Goal: Information Seeking & Learning: Learn about a topic

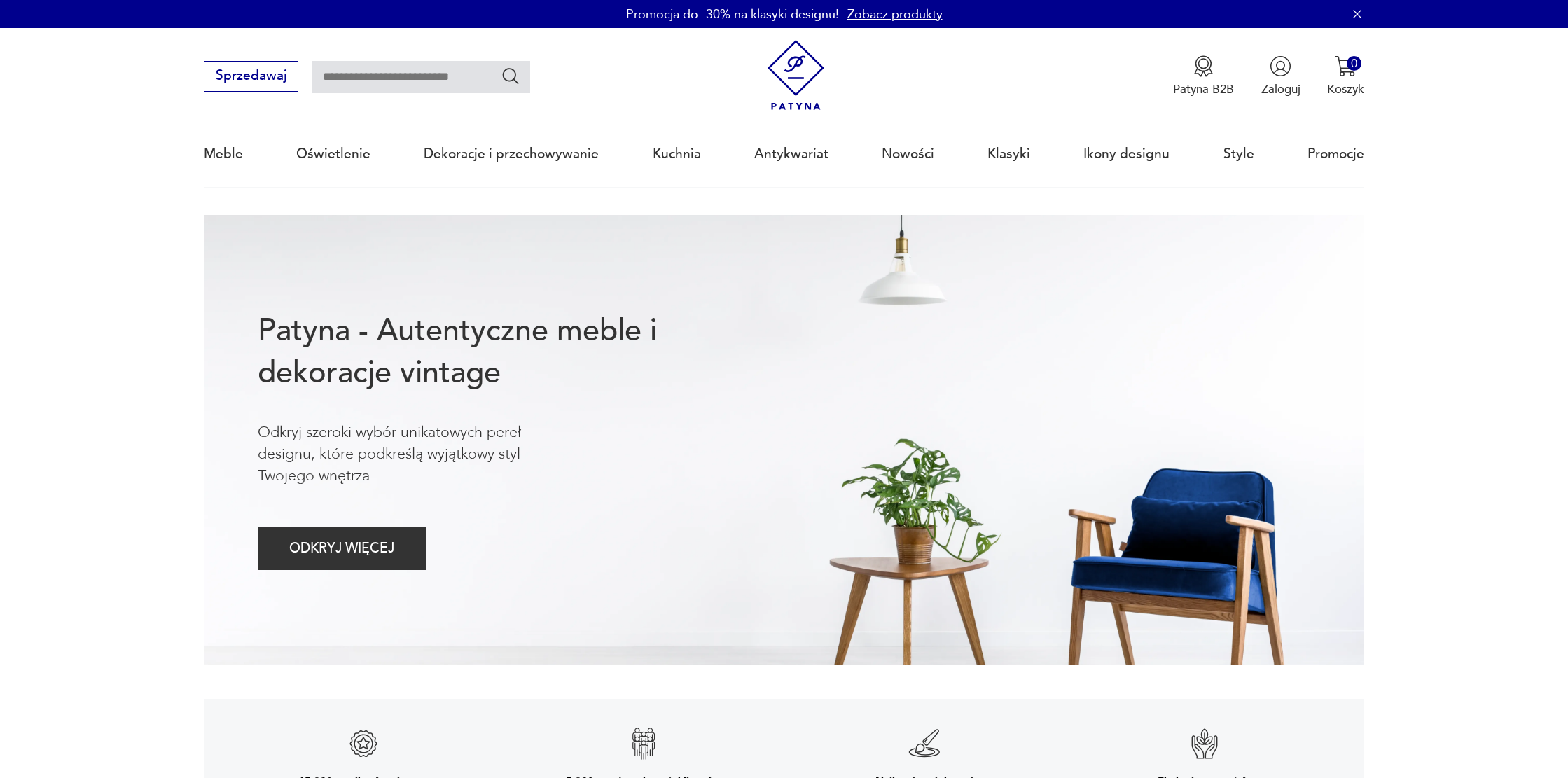
click at [401, 82] on input "text" at bounding box center [421, 76] width 219 height 32
type input "*********"
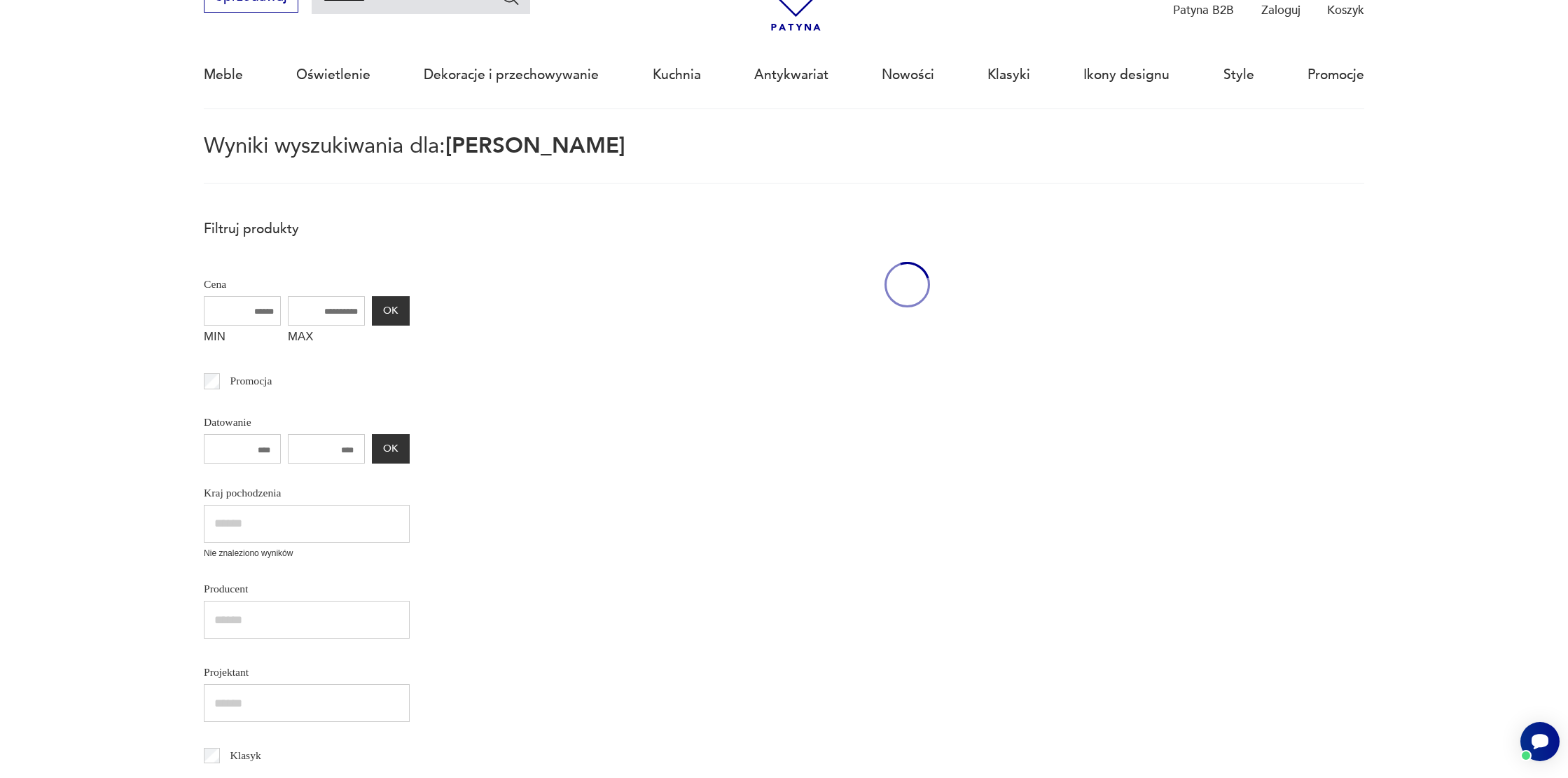
scroll to position [81, 0]
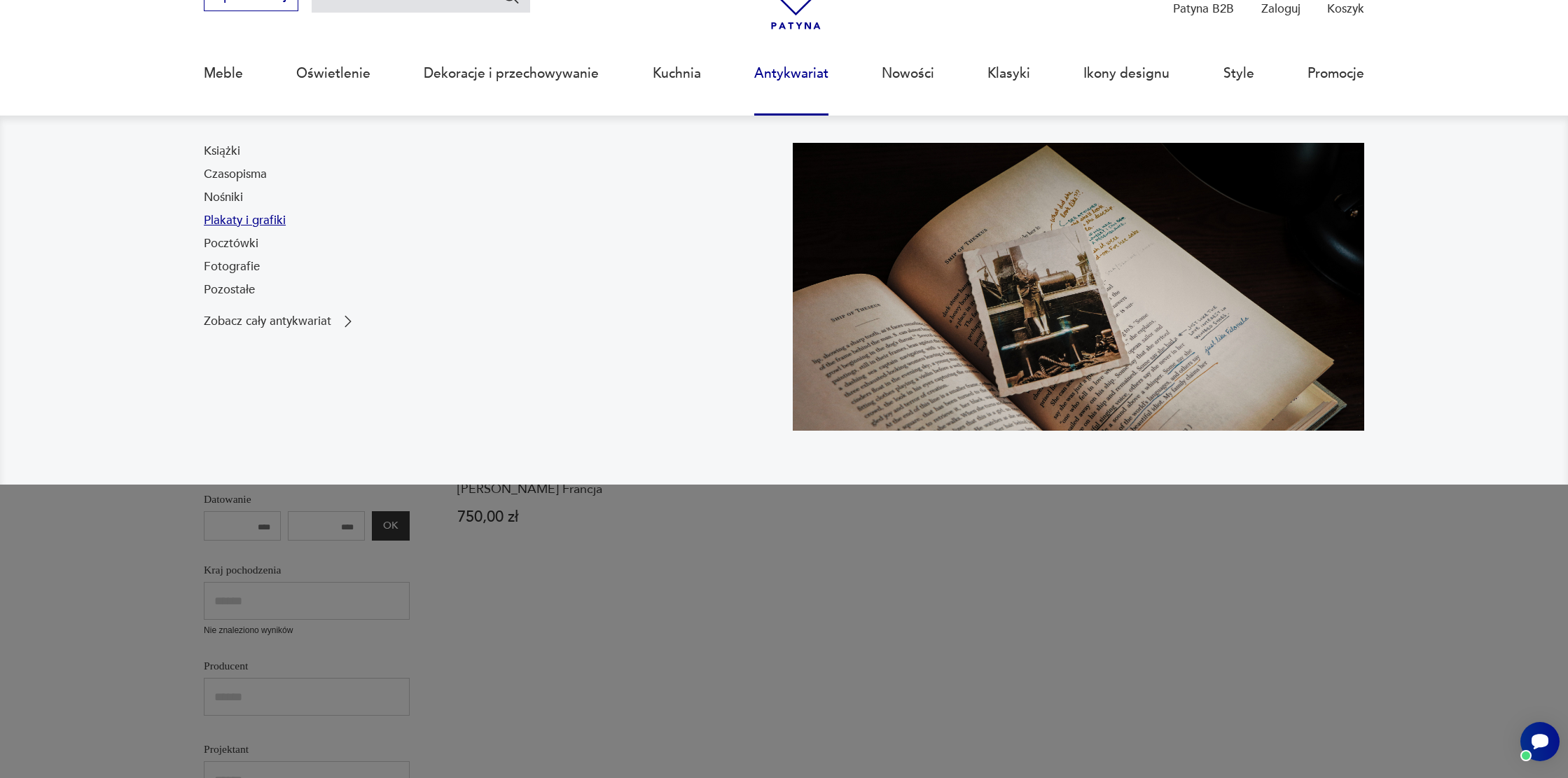
click at [254, 221] on link "Plakaty i grafiki" at bounding box center [244, 220] width 82 height 16
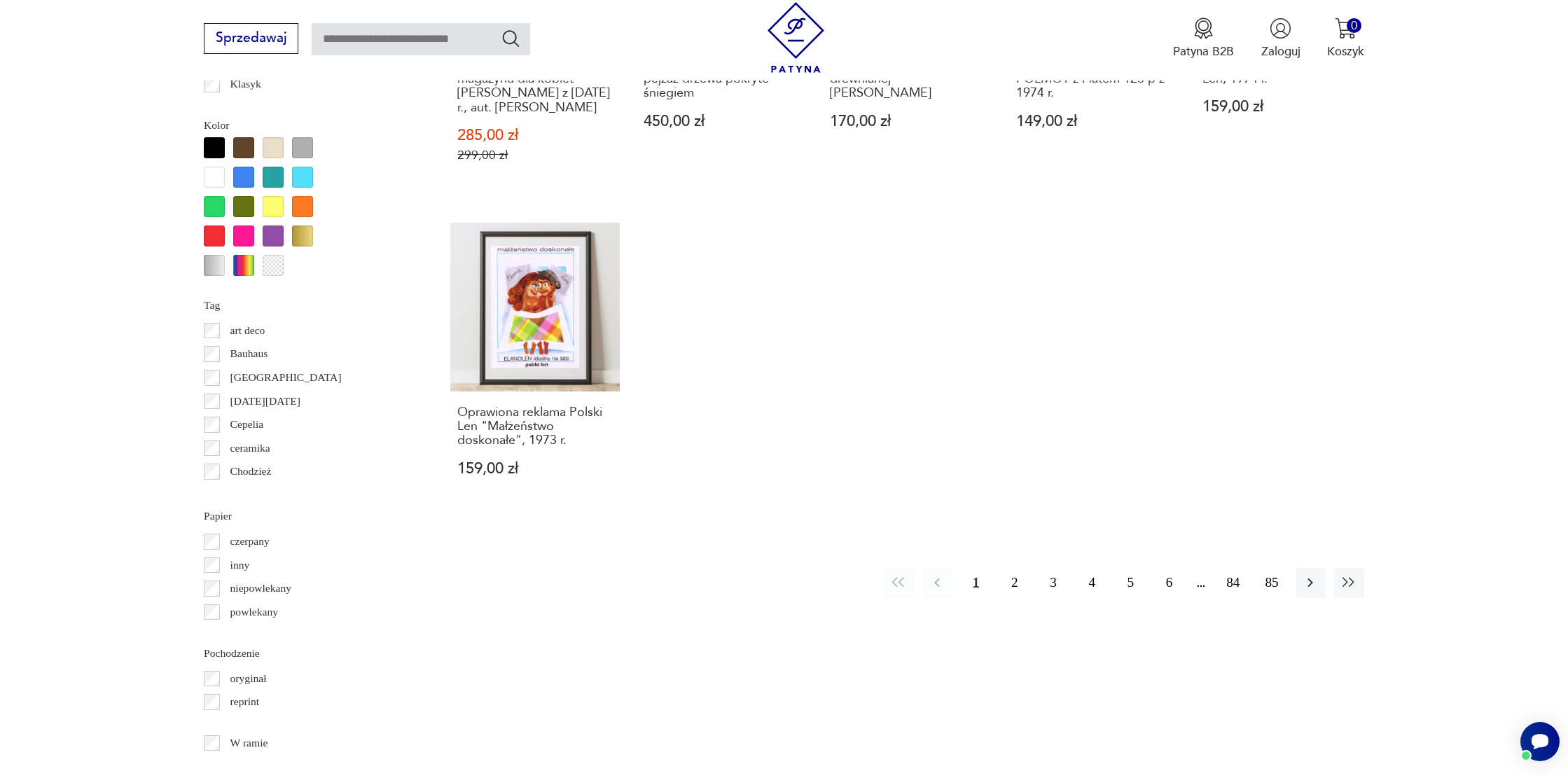
scroll to position [1526, 0]
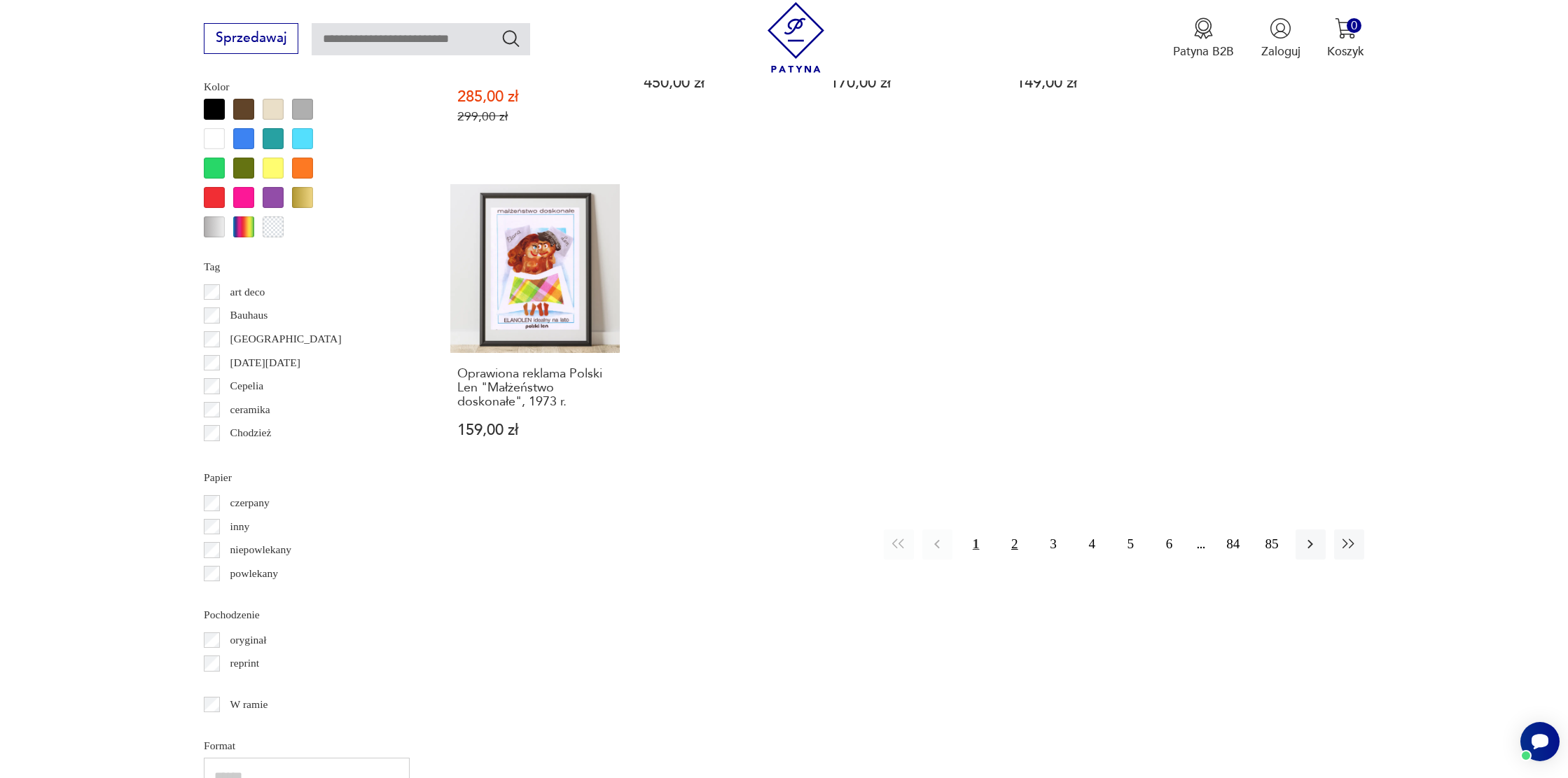
click at [1021, 529] on button "2" at bounding box center [1014, 544] width 30 height 30
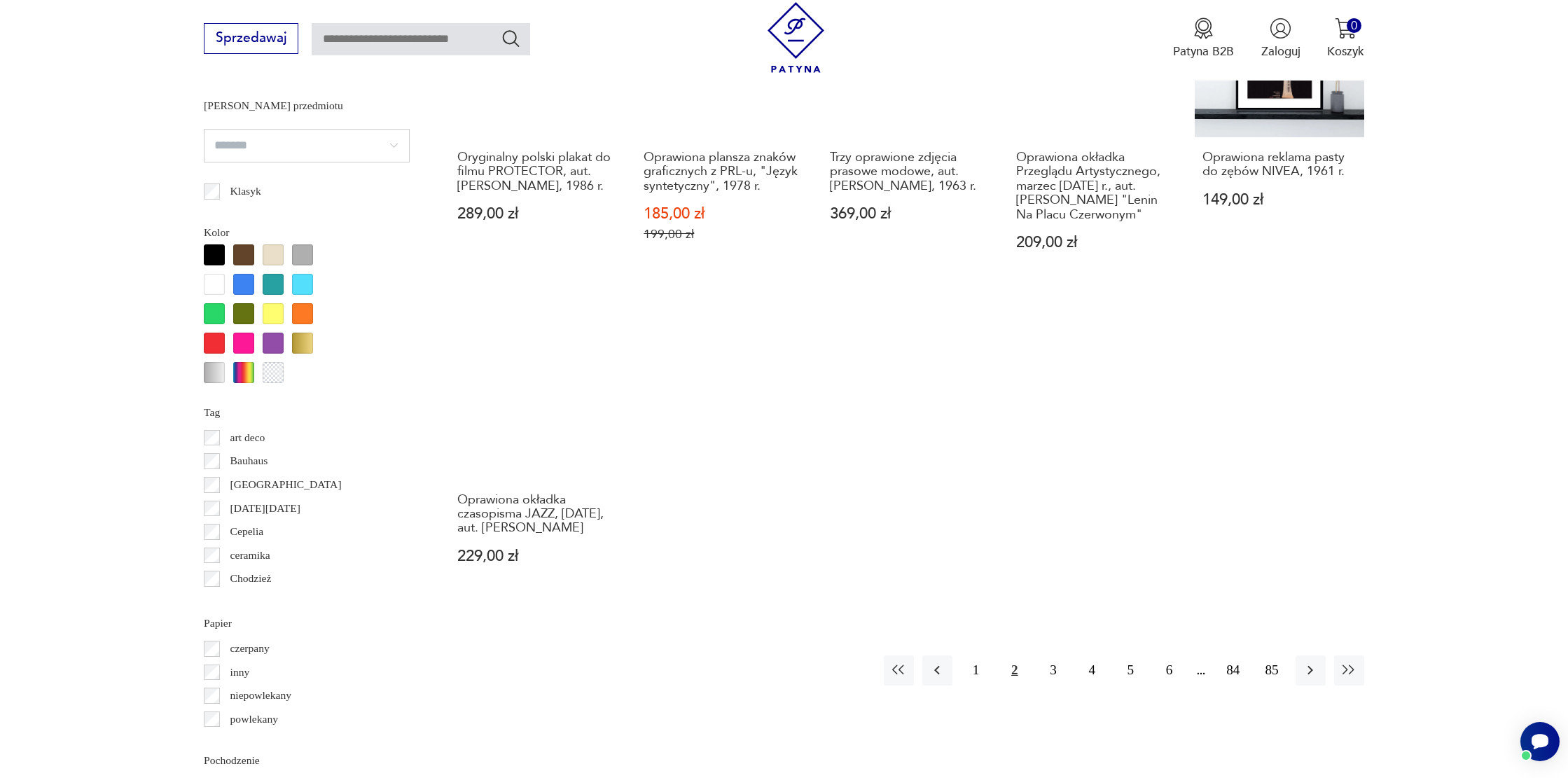
scroll to position [1382, 0]
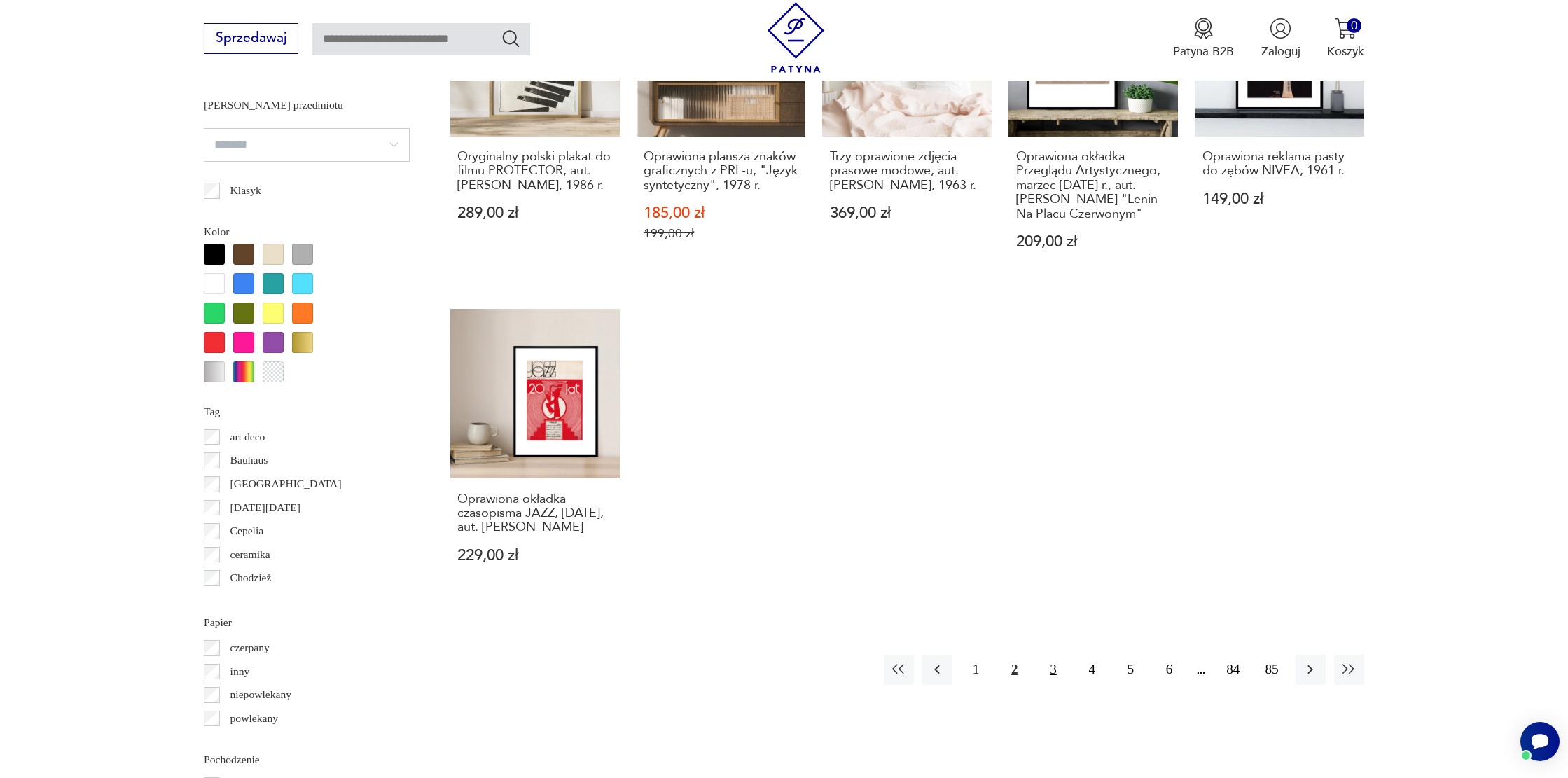
click at [1053, 685] on button "3" at bounding box center [1052, 670] width 30 height 30
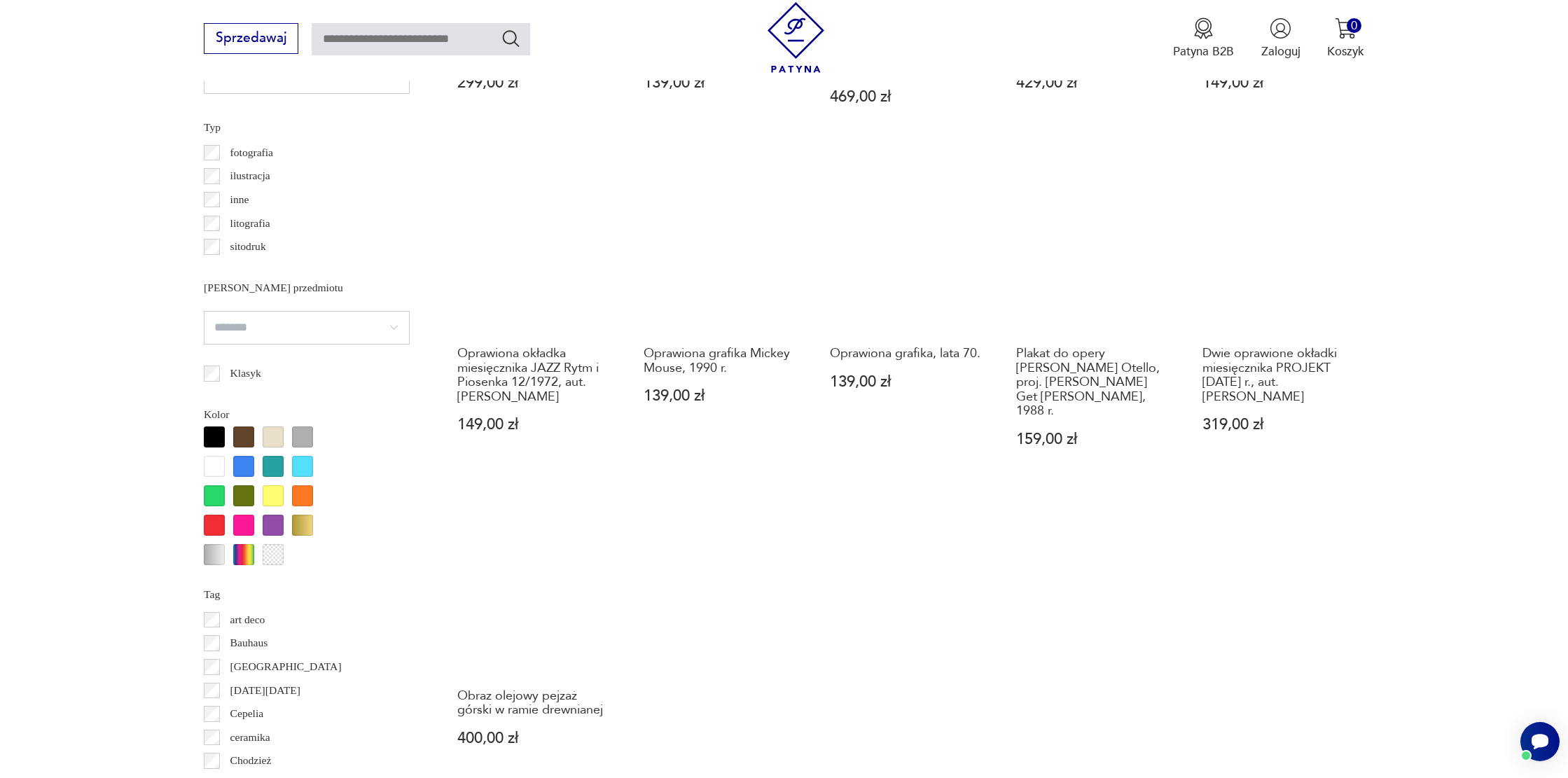
scroll to position [1344, 0]
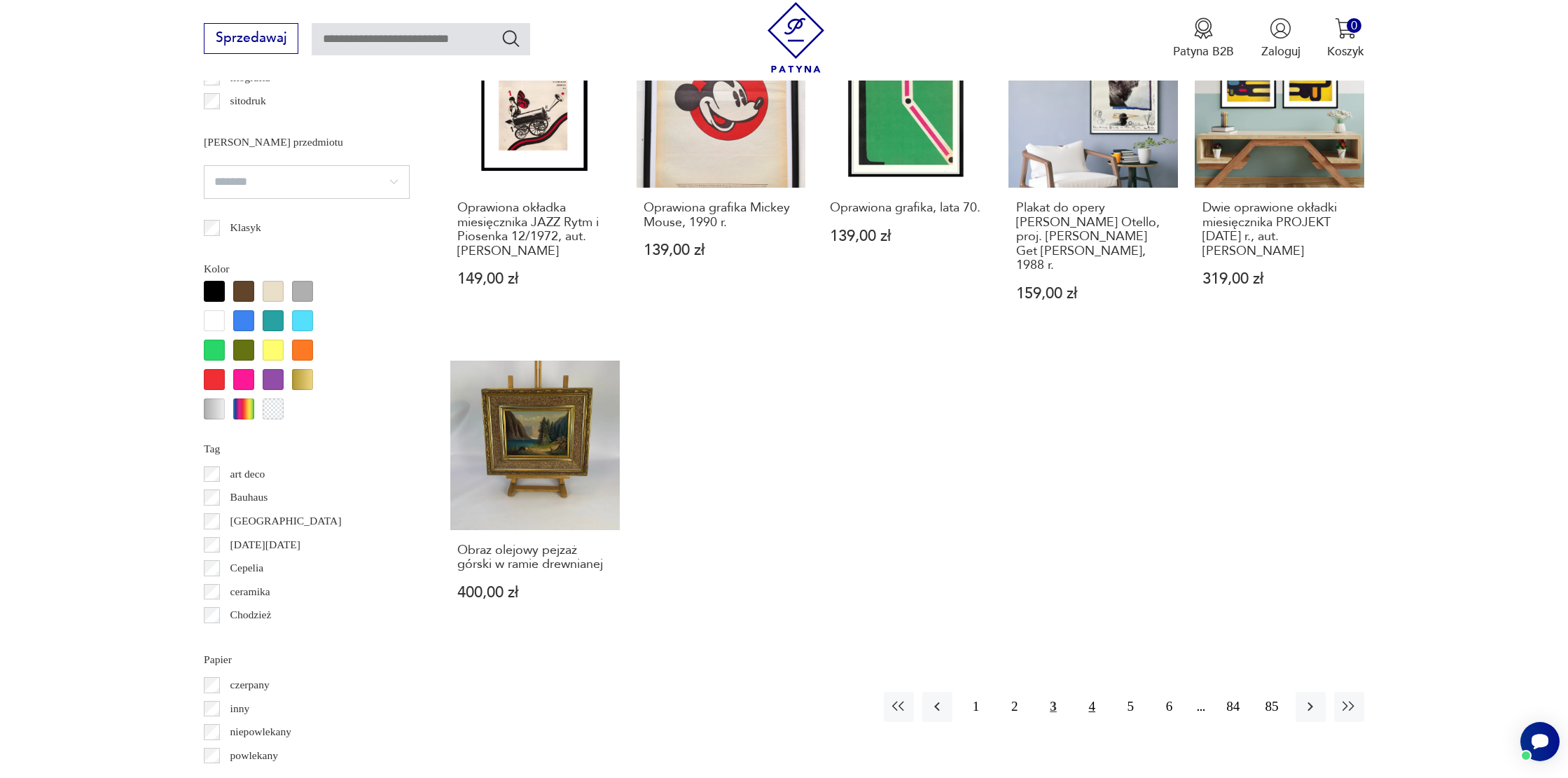
click at [1098, 696] on button "4" at bounding box center [1092, 707] width 30 height 30
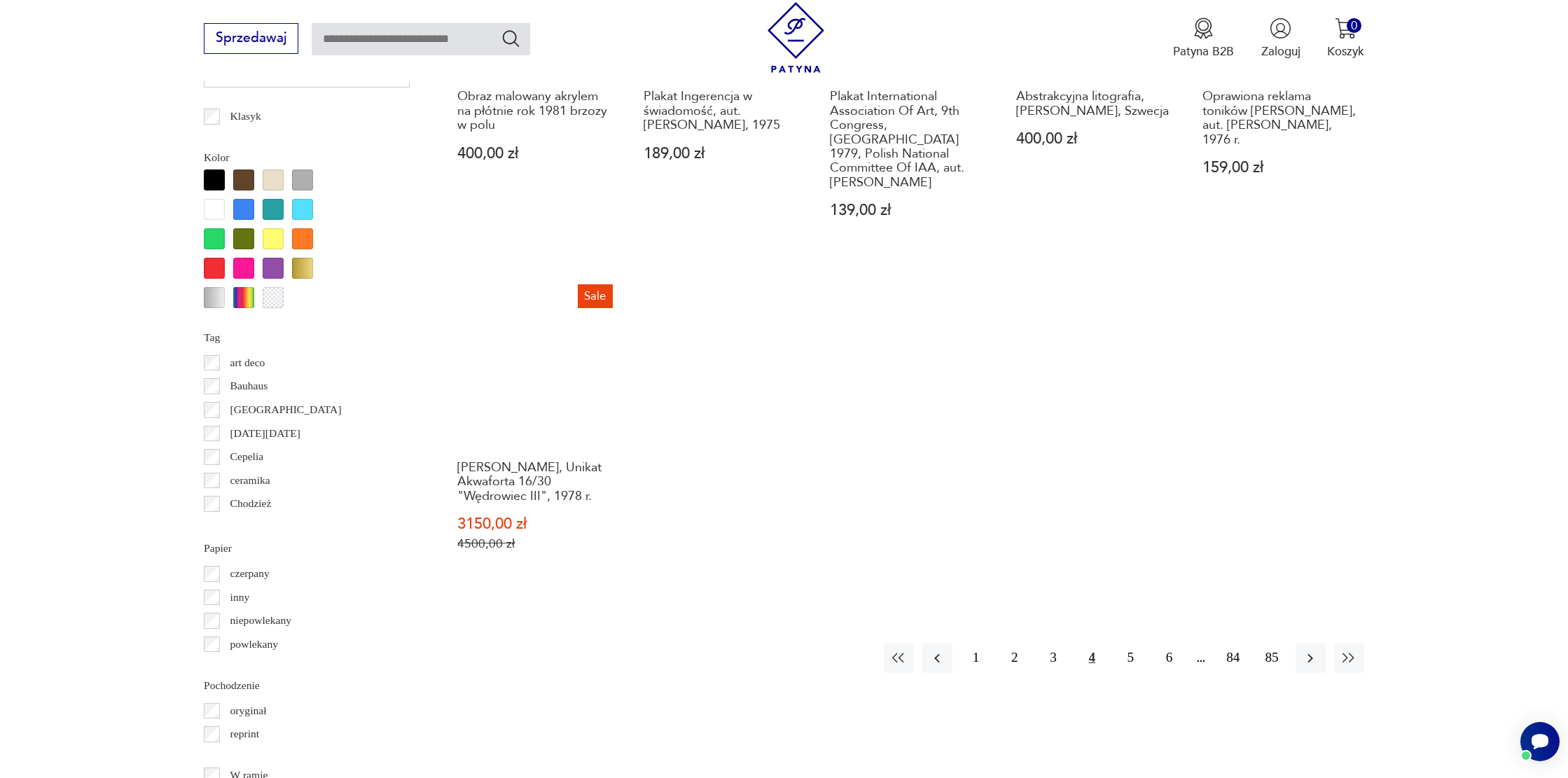
scroll to position [1456, 0]
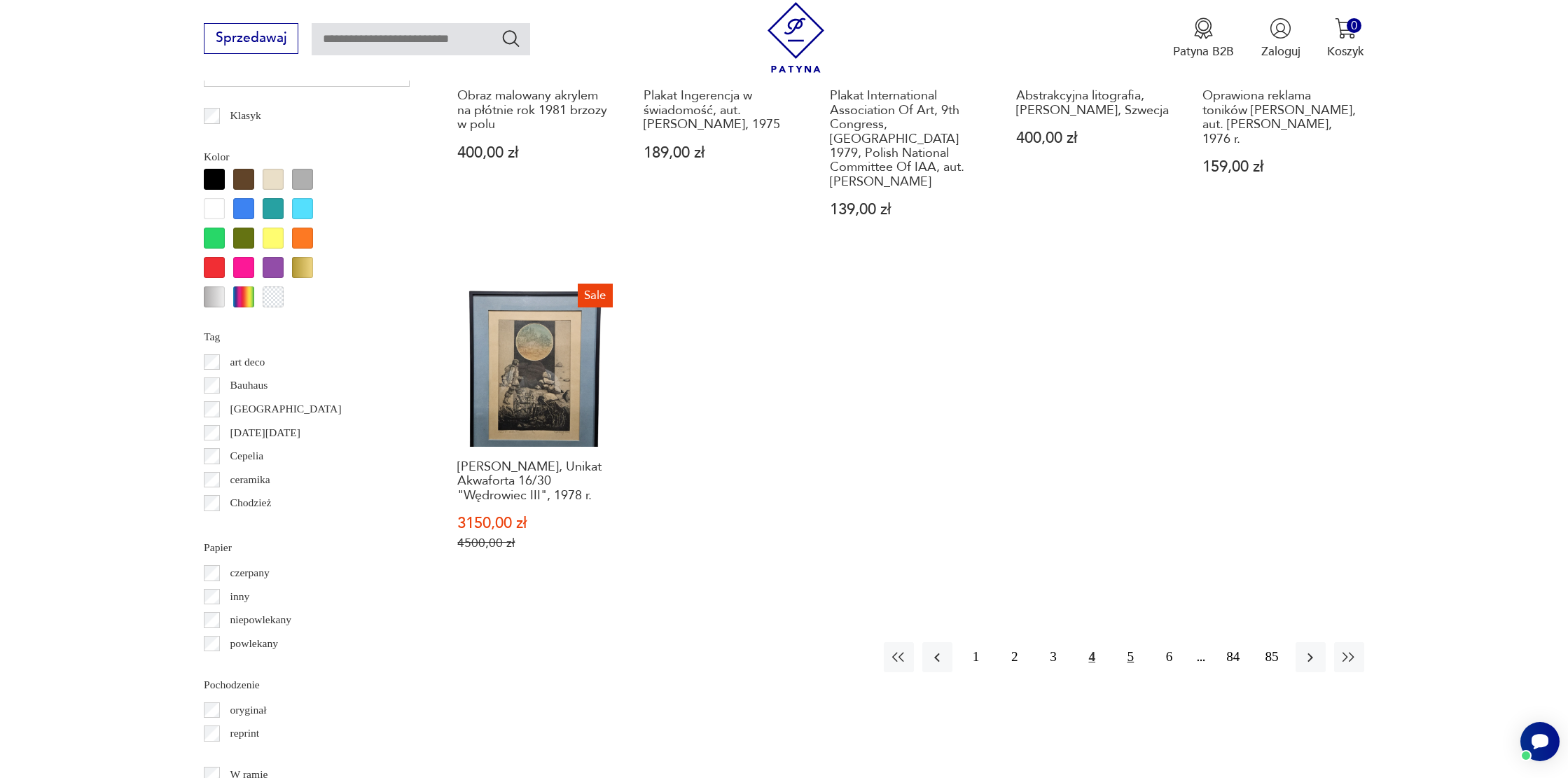
click at [1132, 642] on button "5" at bounding box center [1130, 657] width 30 height 30
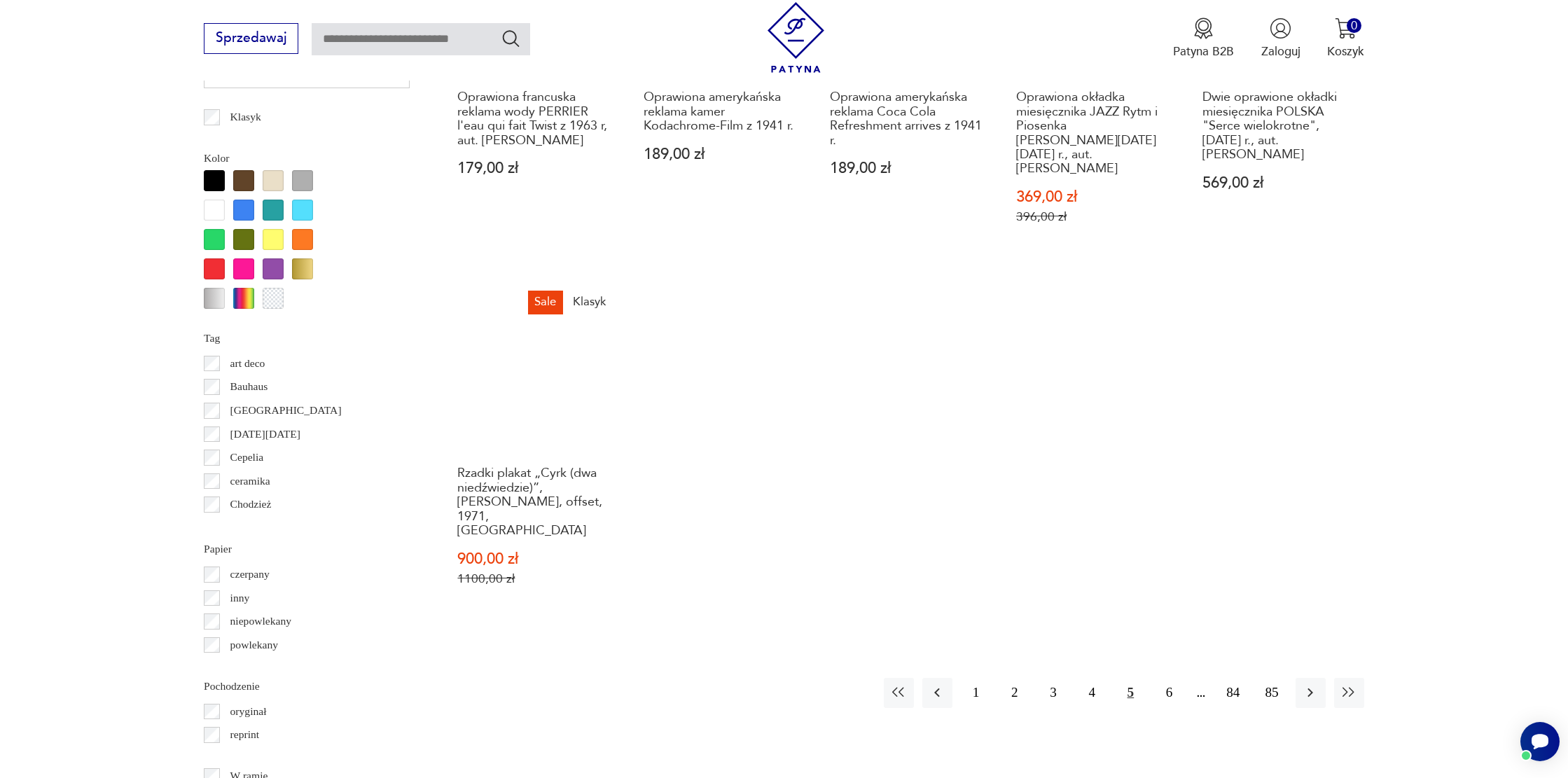
scroll to position [1454, 0]
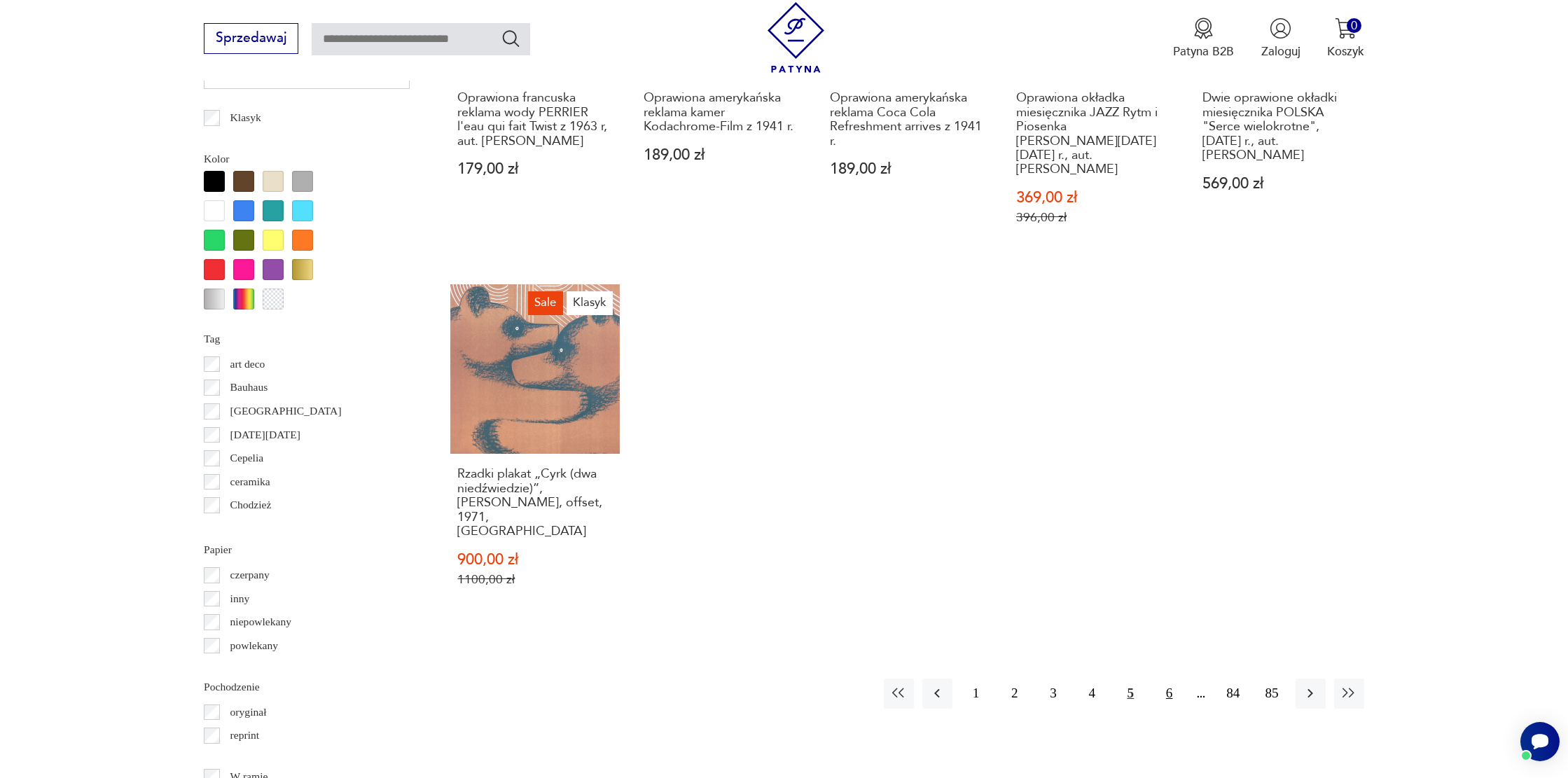
click at [1168, 678] on button "6" at bounding box center [1169, 693] width 30 height 30
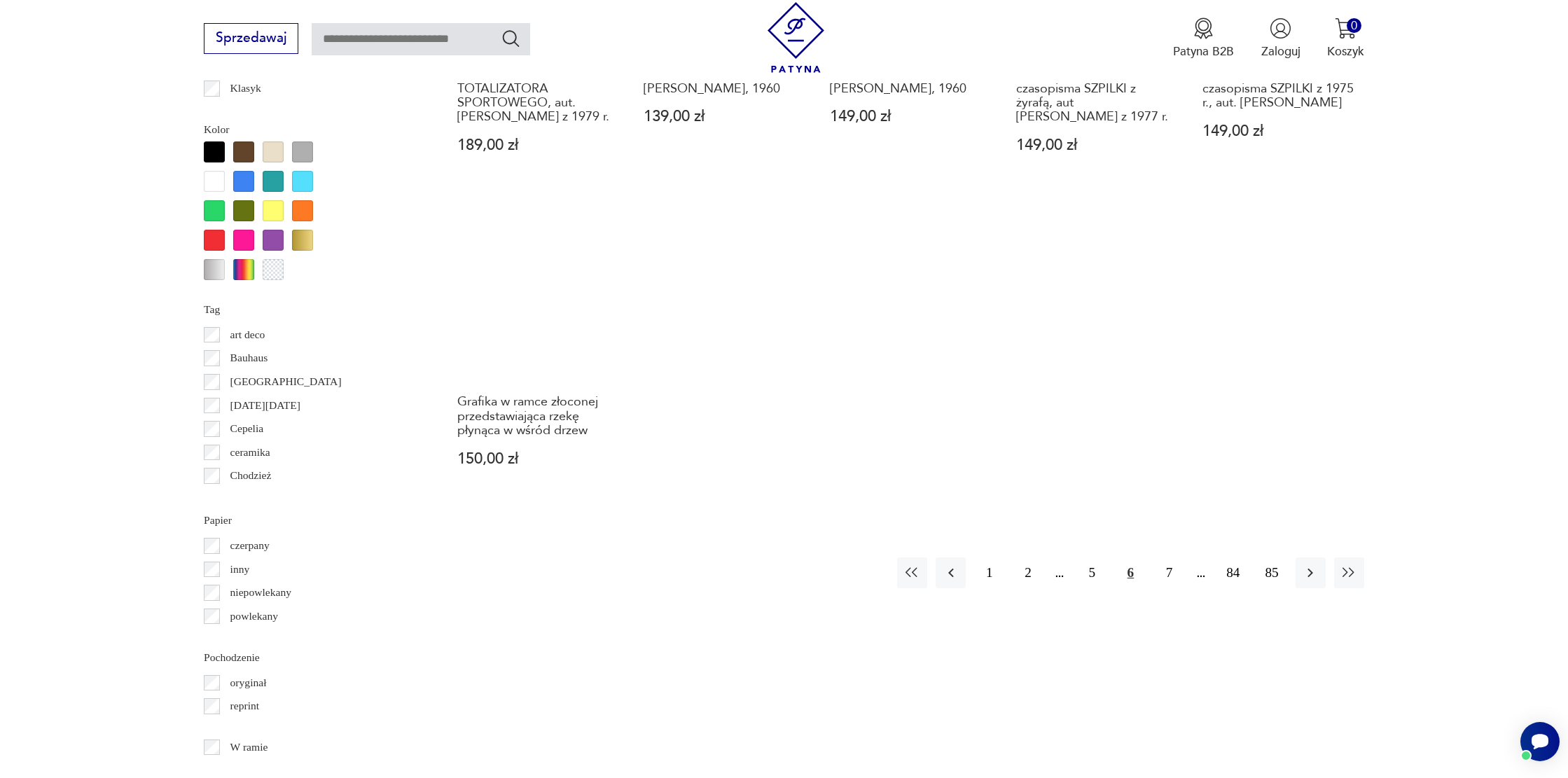
scroll to position [1504, 0]
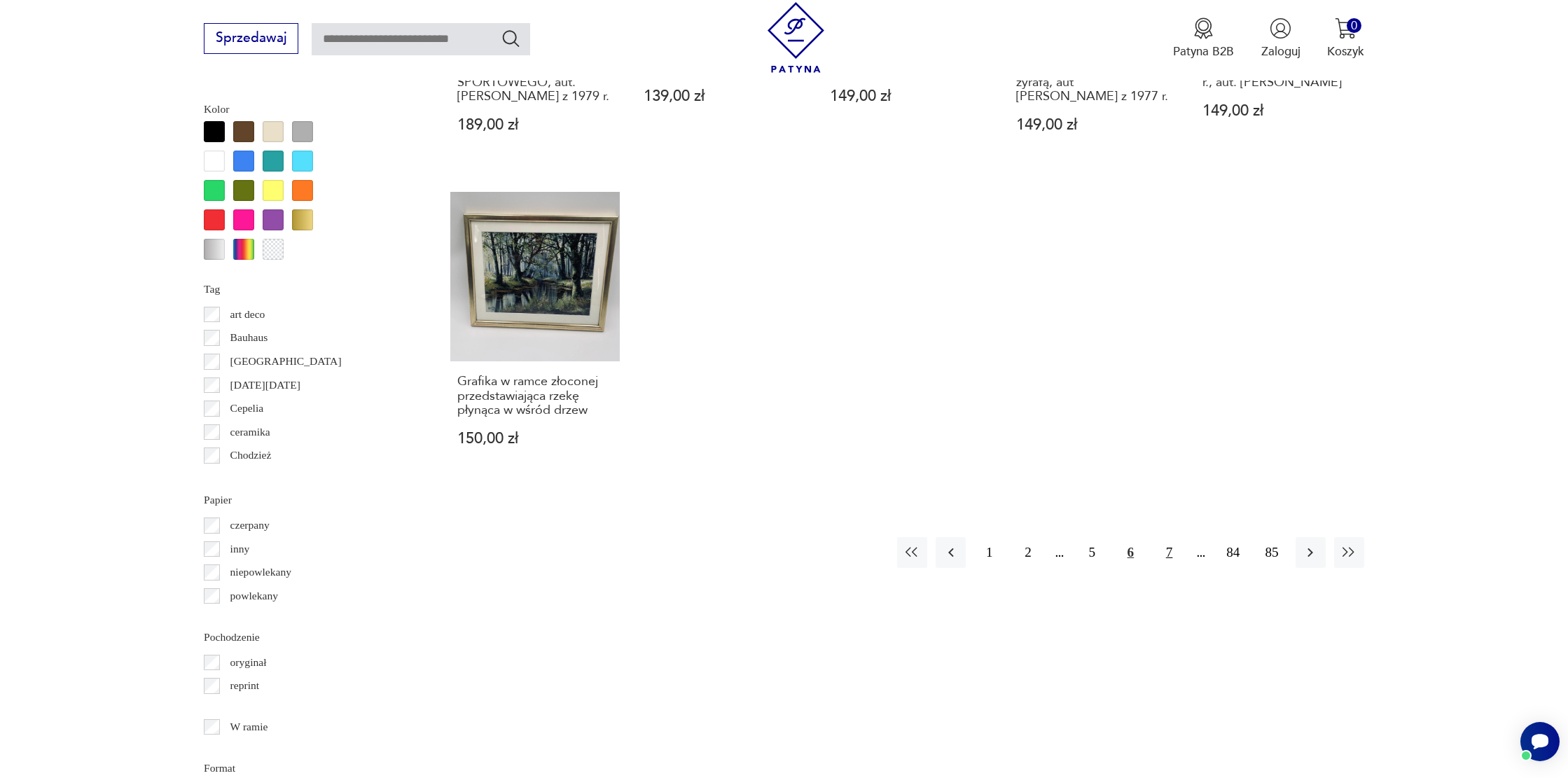
click at [1161, 565] on button "7" at bounding box center [1169, 553] width 30 height 30
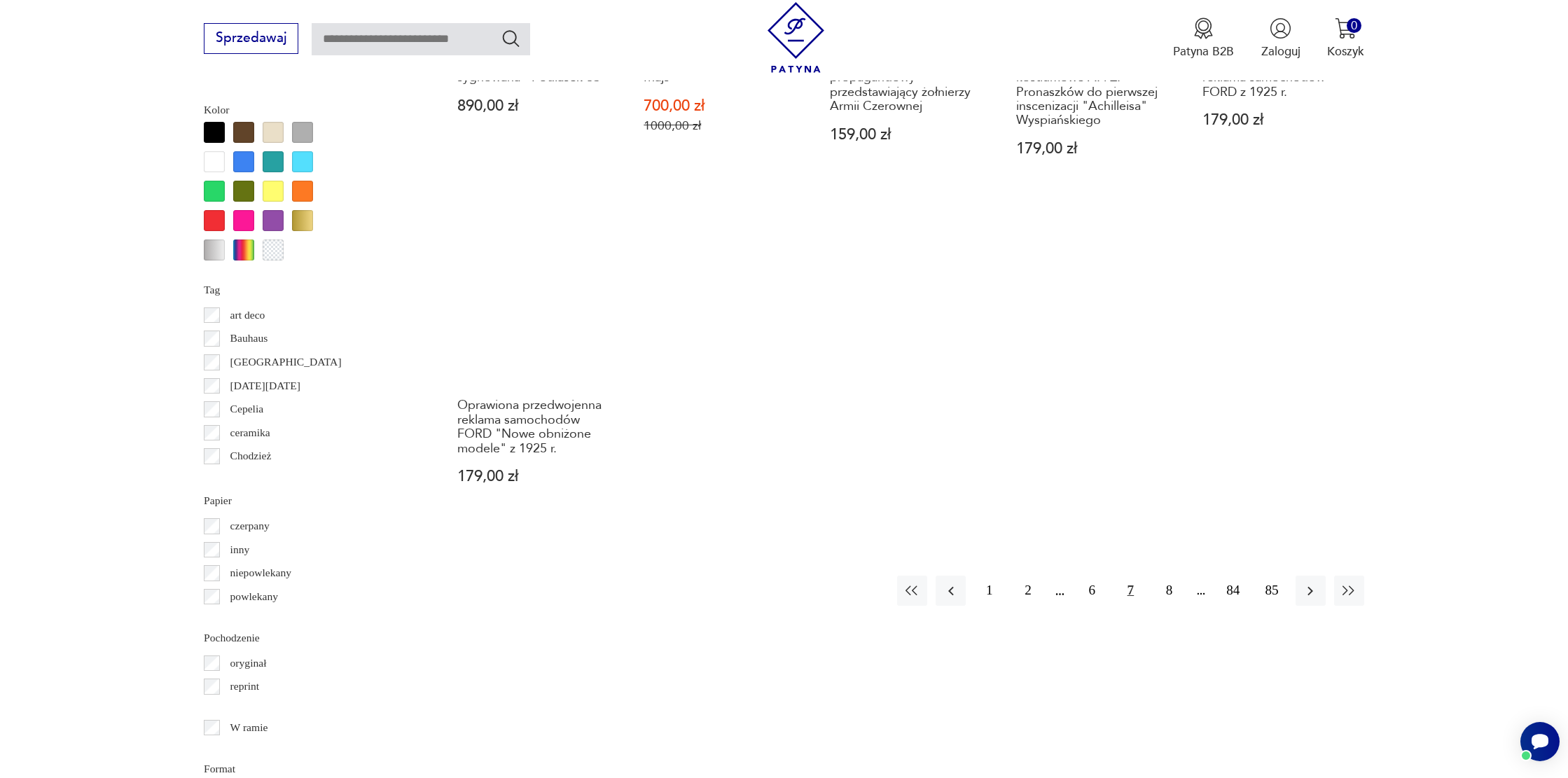
scroll to position [1522, 0]
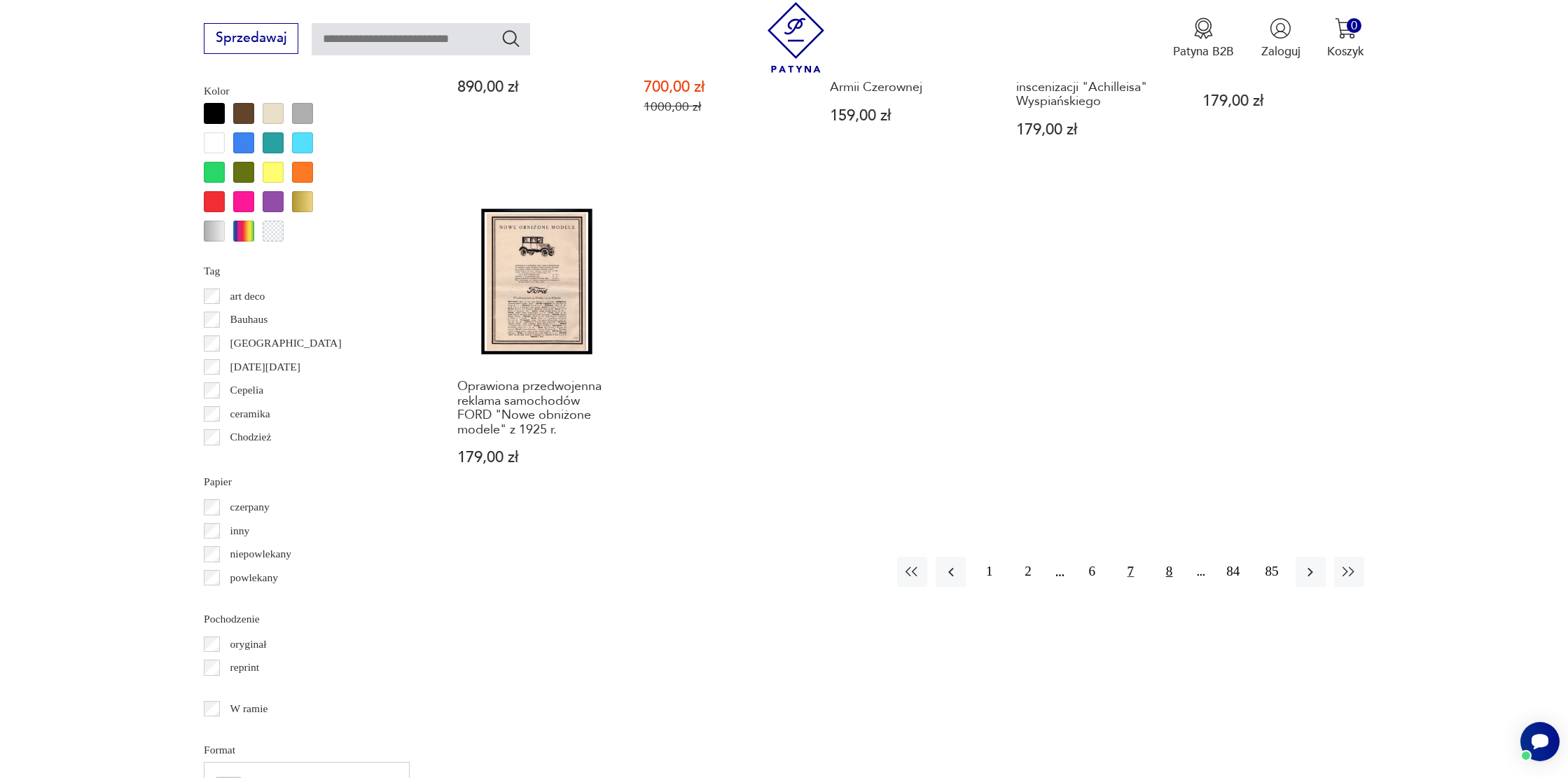
click at [1168, 557] on button "8" at bounding box center [1169, 572] width 30 height 30
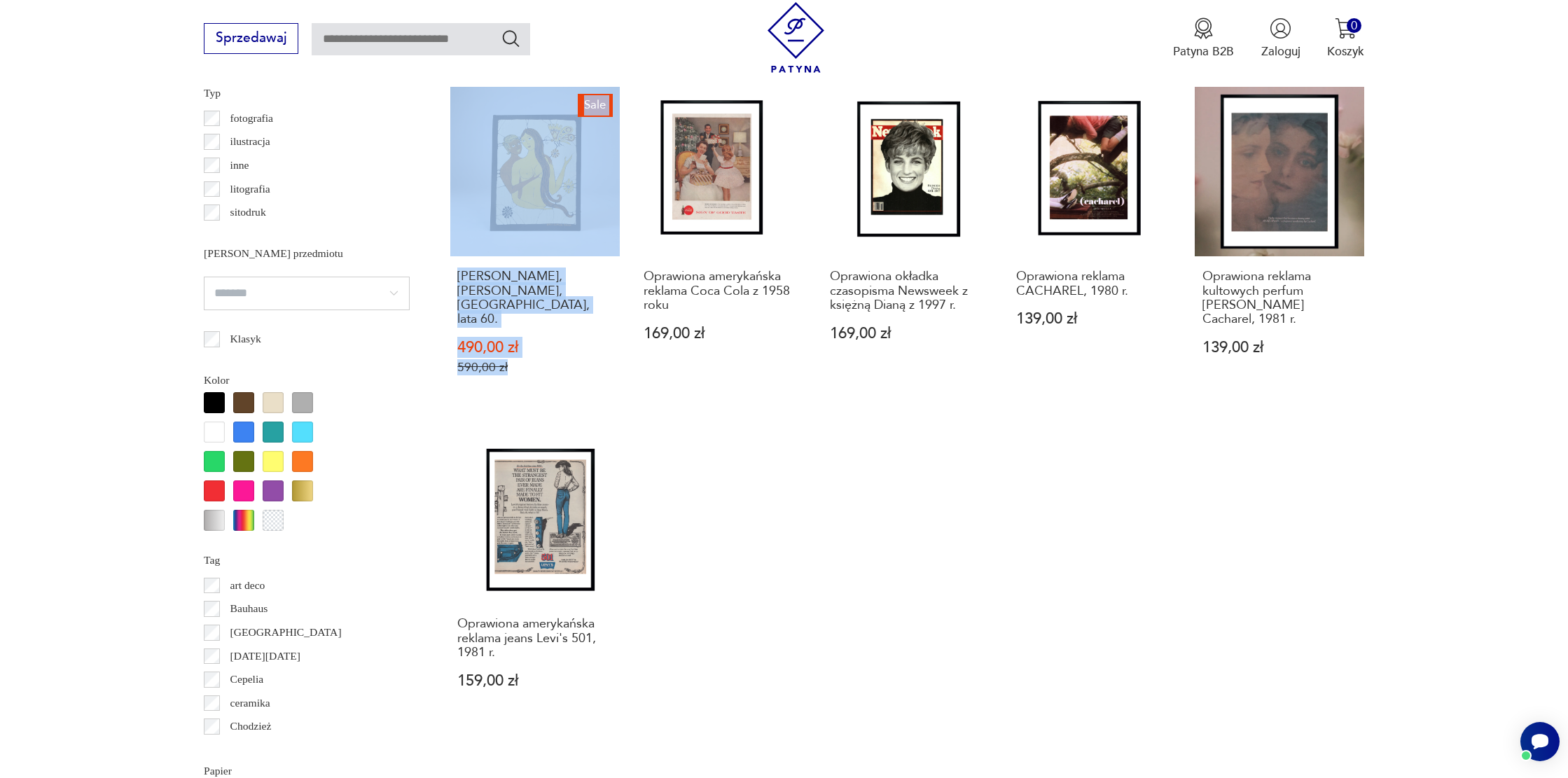
scroll to position [1276, 0]
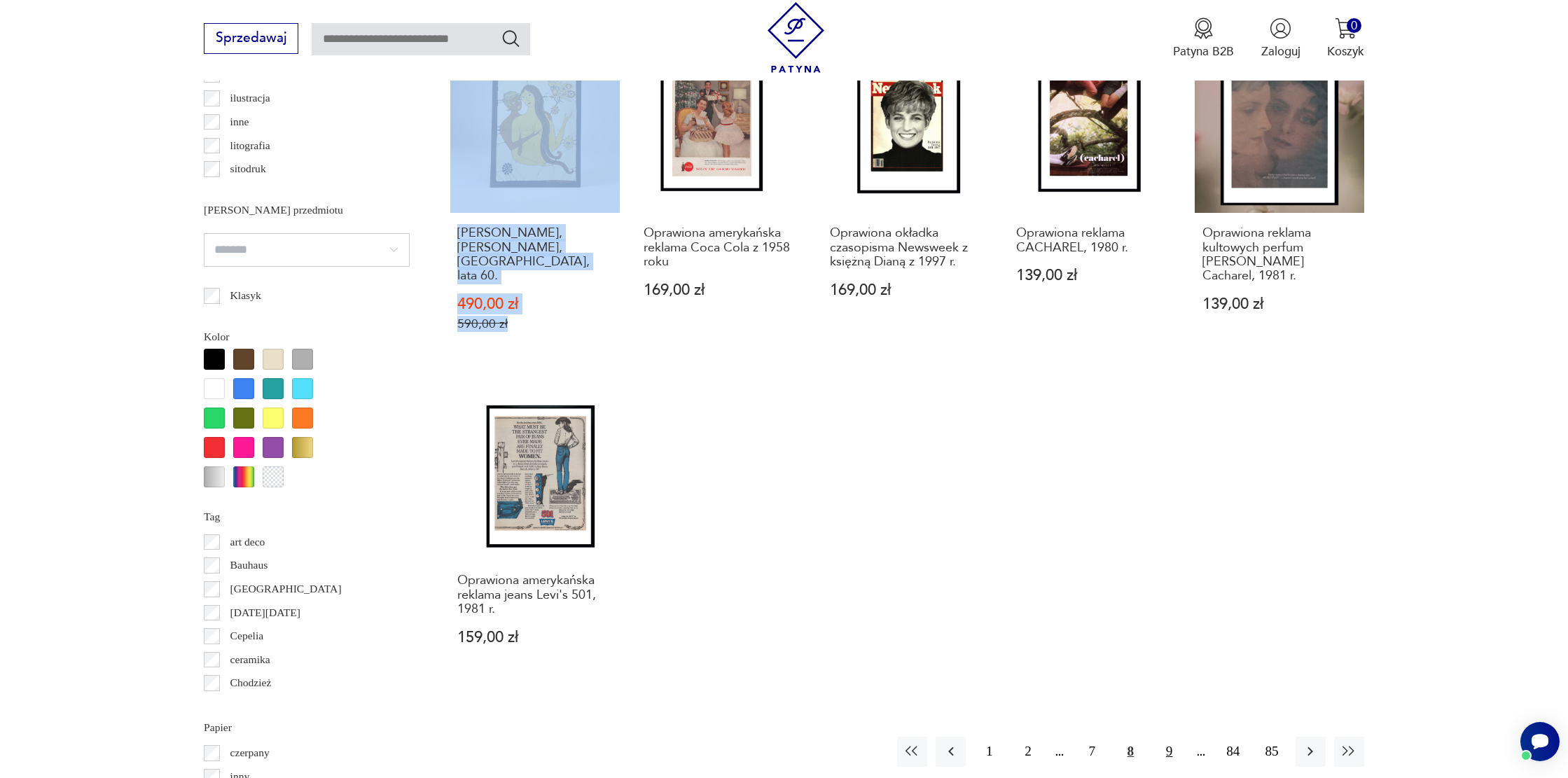
click at [1168, 737] on button "9" at bounding box center [1169, 752] width 30 height 30
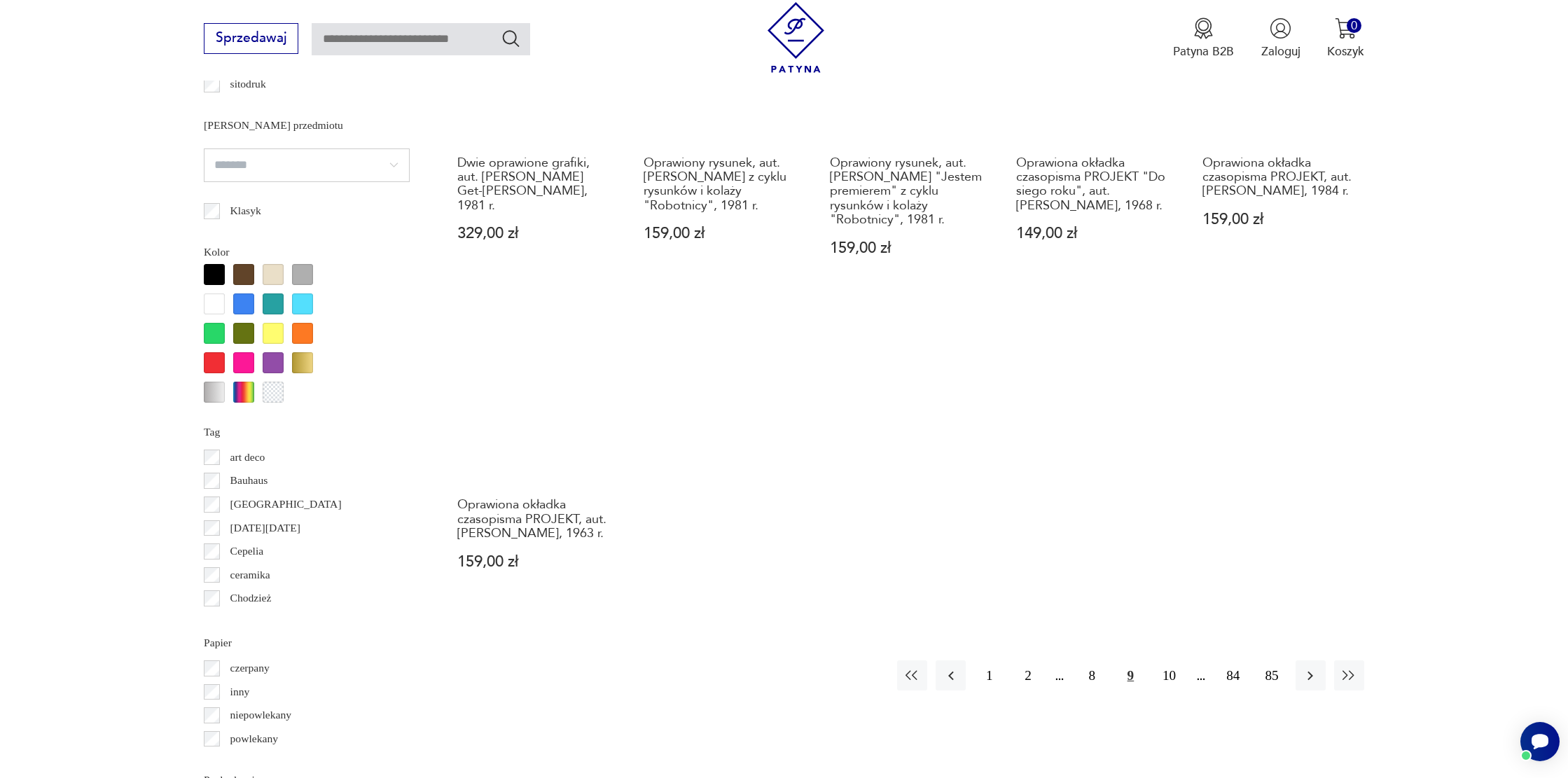
scroll to position [1362, 0]
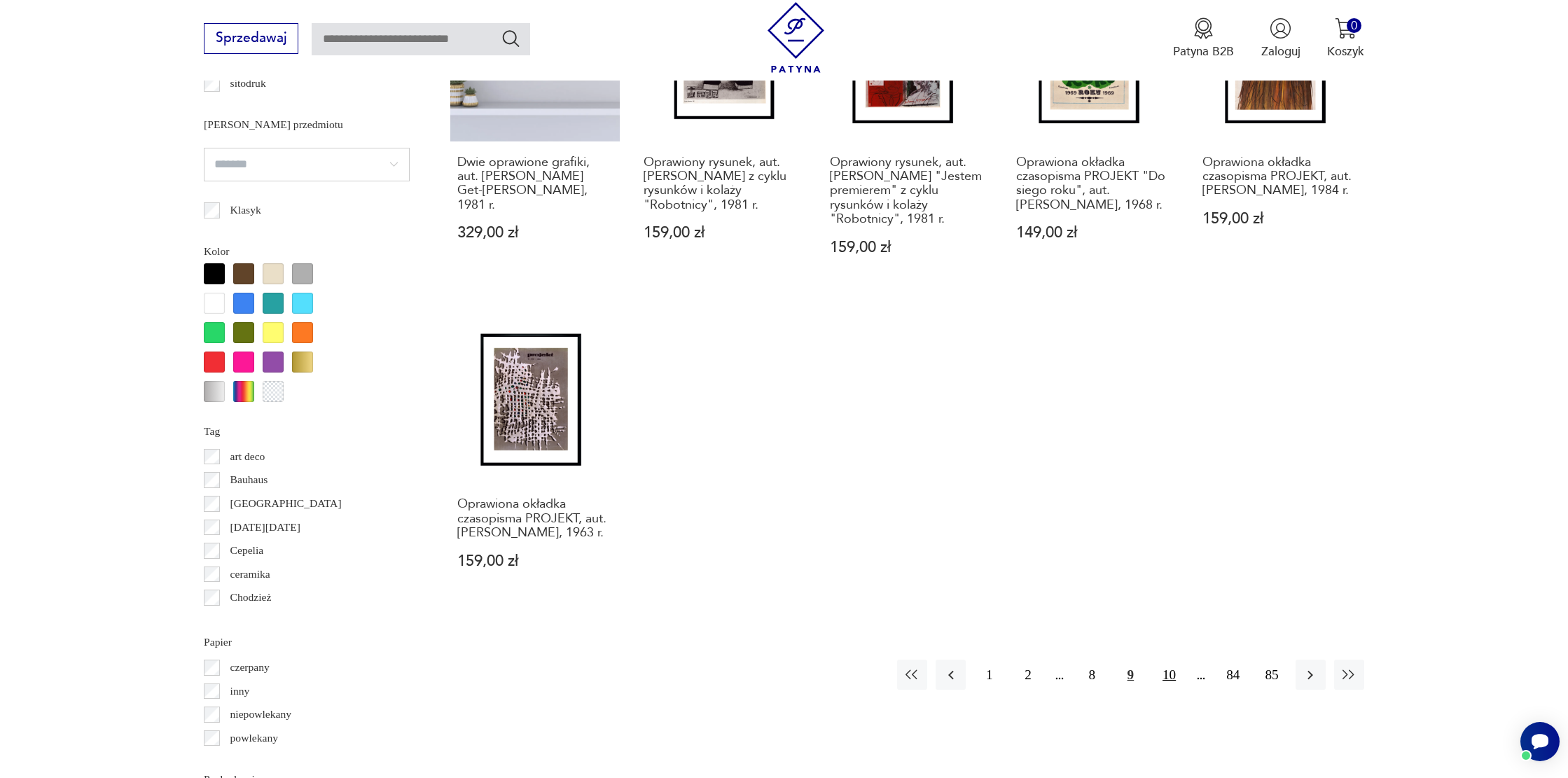
drag, startPoint x: 1174, startPoint y: 674, endPoint x: 1177, endPoint y: 664, distance: 10.4
click at [1174, 674] on button "10" at bounding box center [1169, 675] width 30 height 30
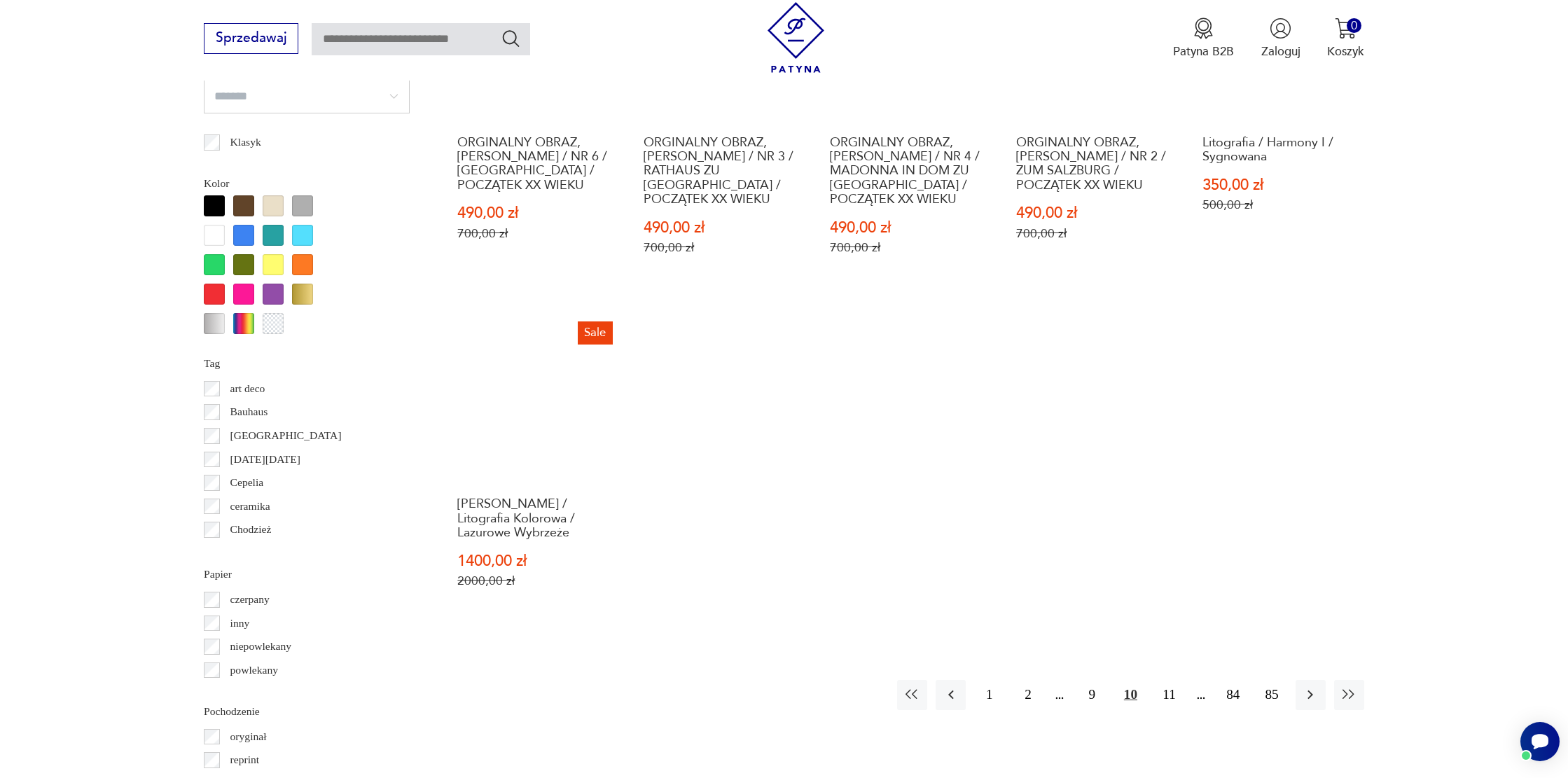
scroll to position [1432, 0]
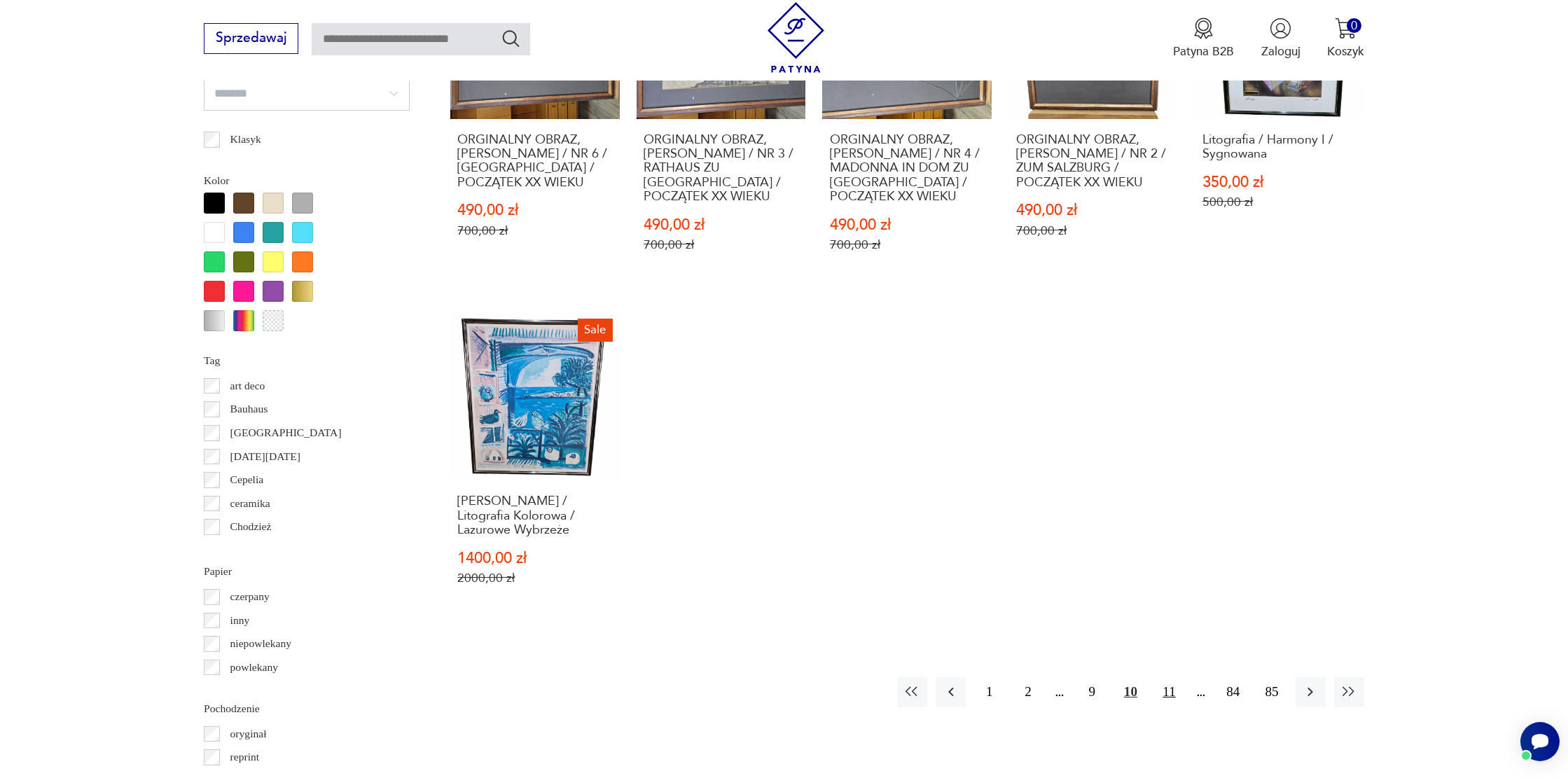
click at [1174, 686] on button "11" at bounding box center [1169, 693] width 30 height 30
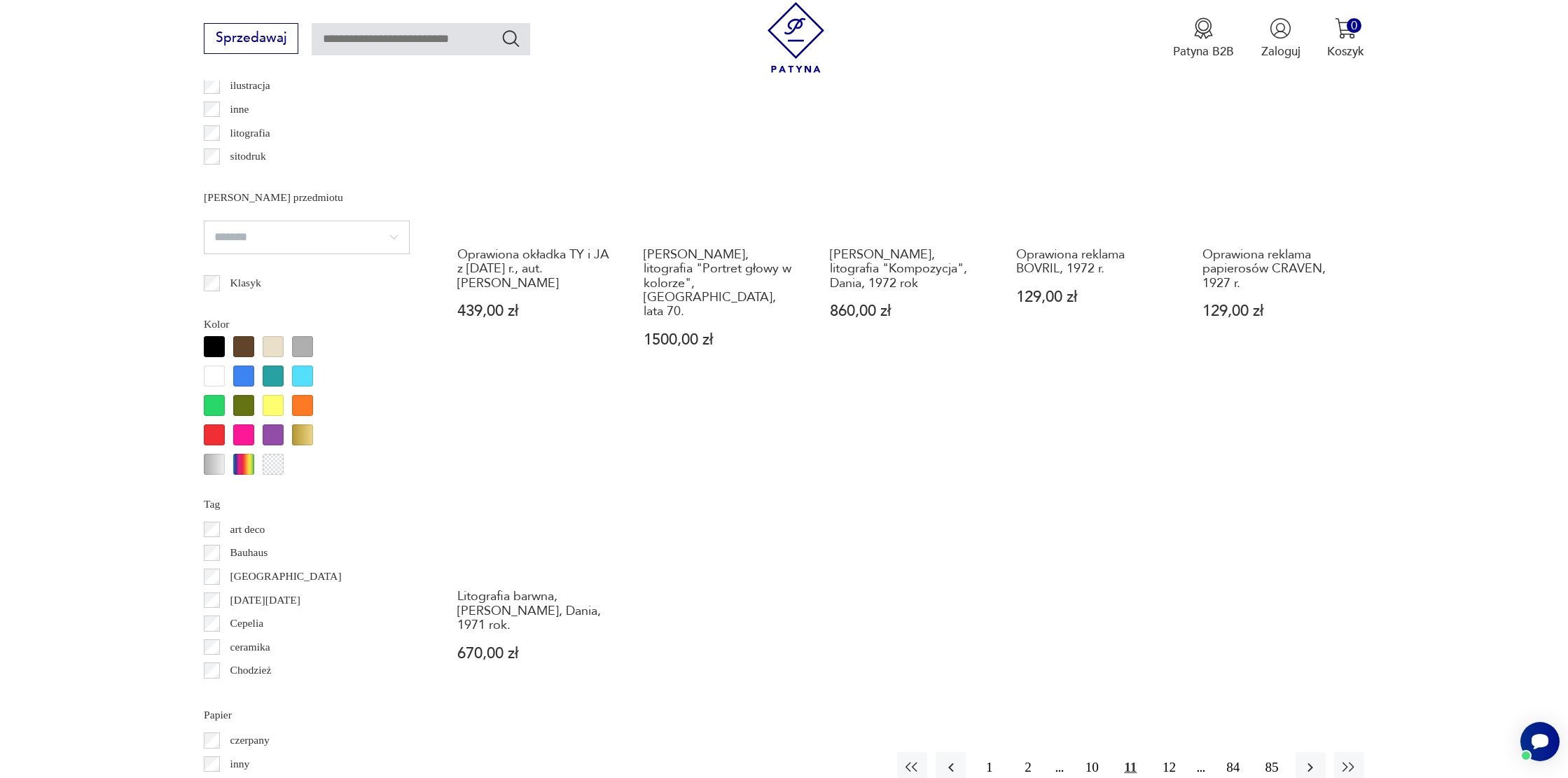
scroll to position [1291, 0]
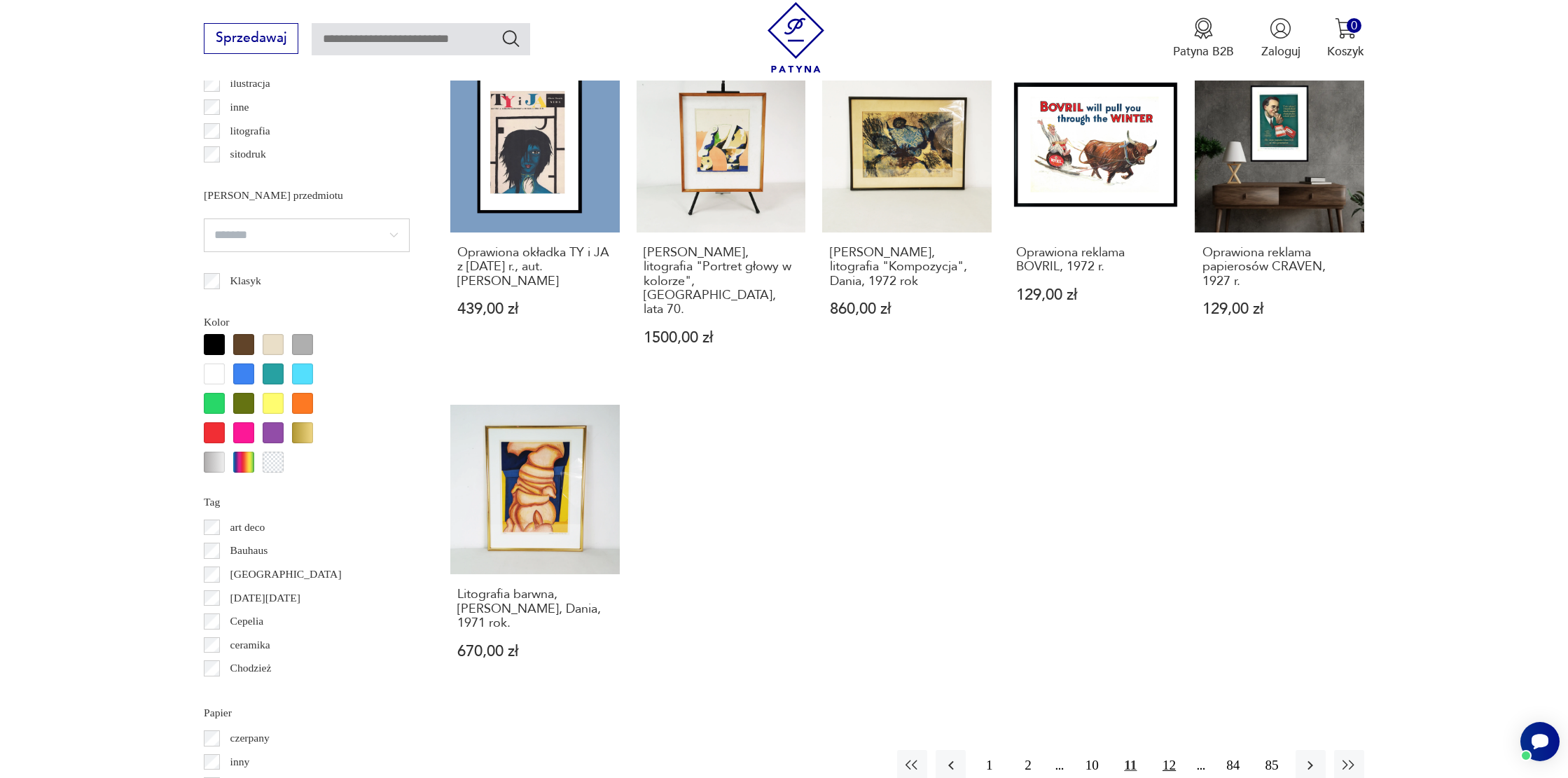
click at [1161, 750] on button "12" at bounding box center [1169, 765] width 30 height 30
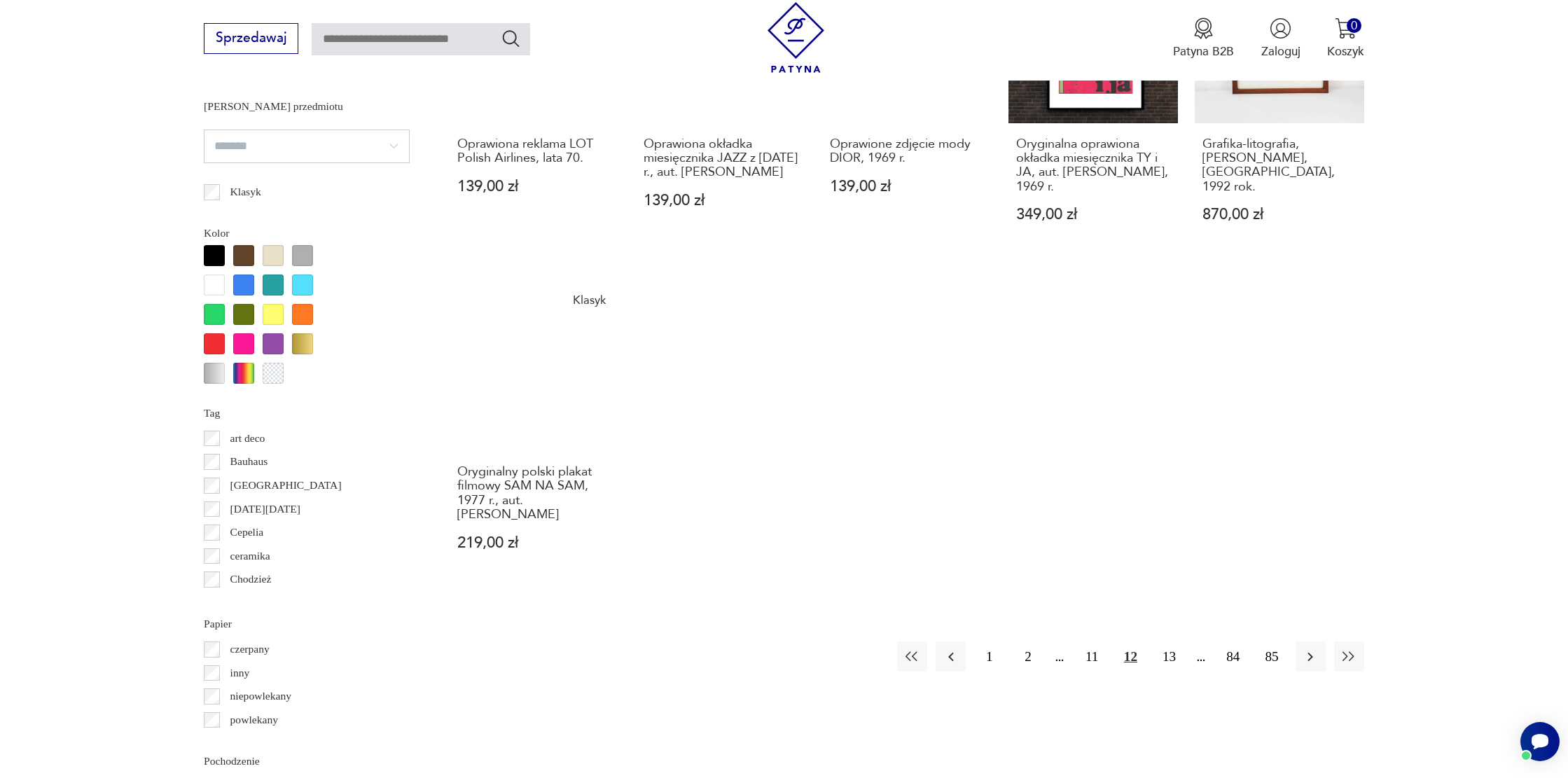
scroll to position [1431, 0]
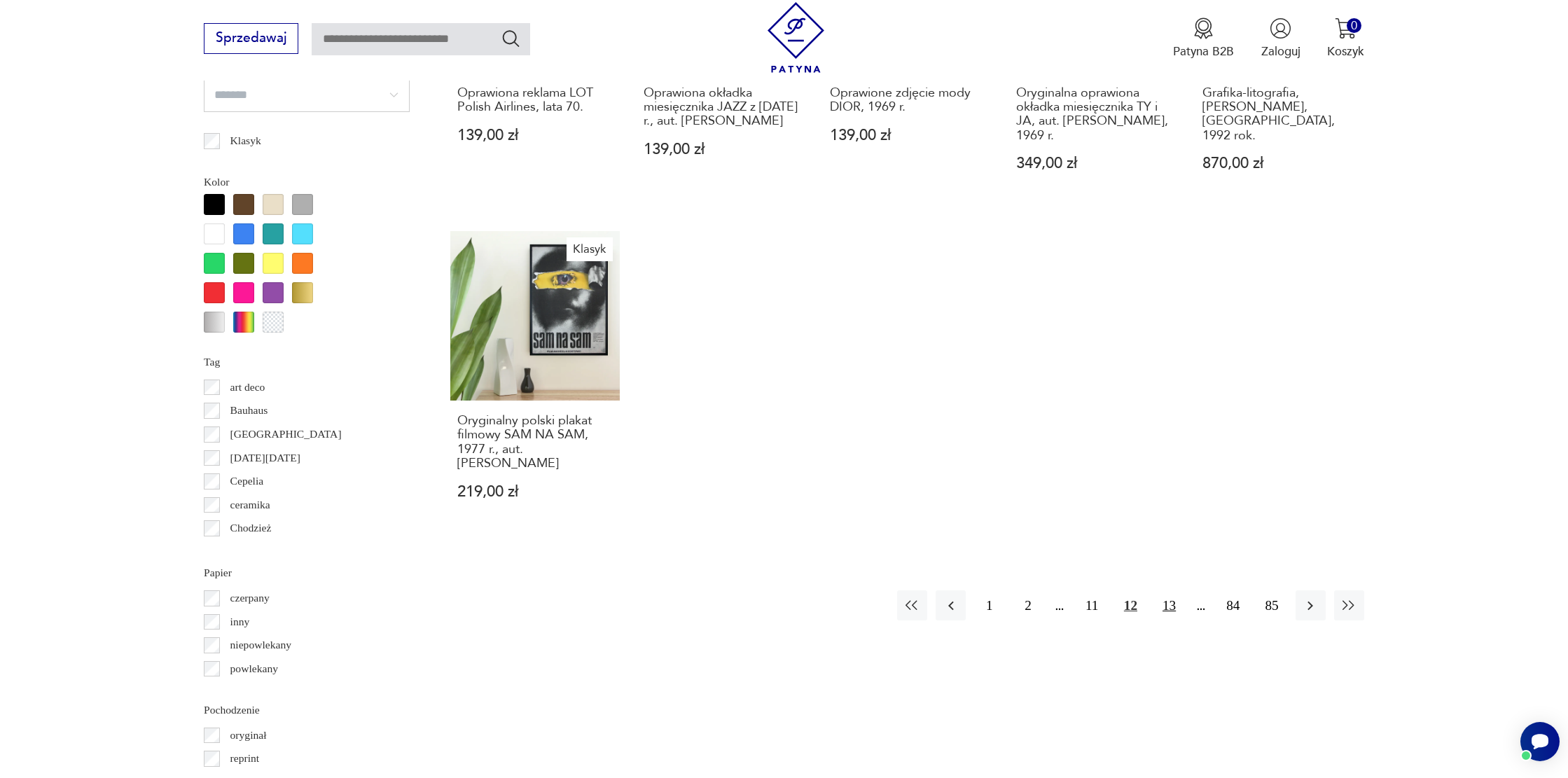
click at [1167, 600] on button "13" at bounding box center [1169, 606] width 30 height 30
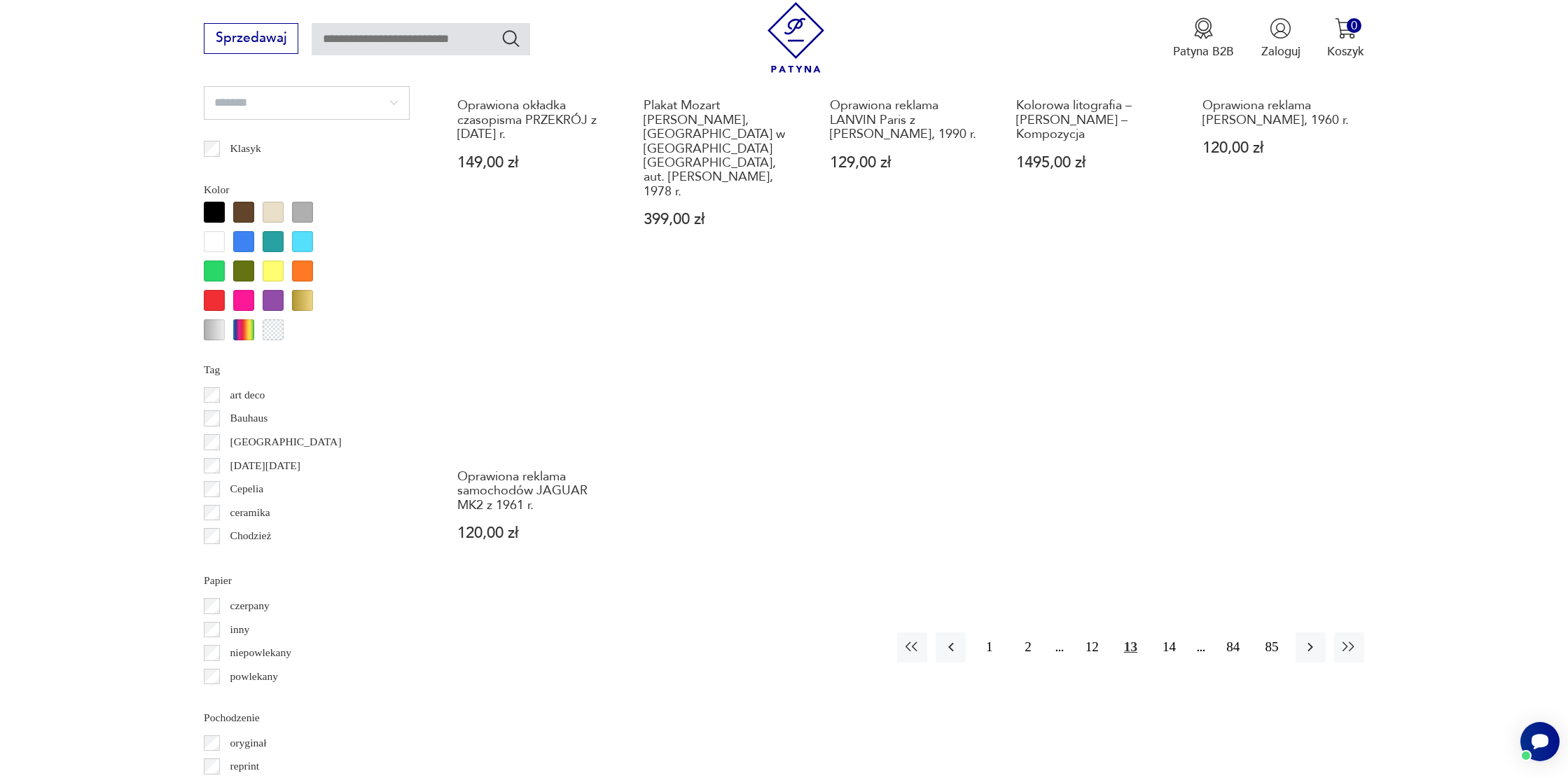
scroll to position [1432, 0]
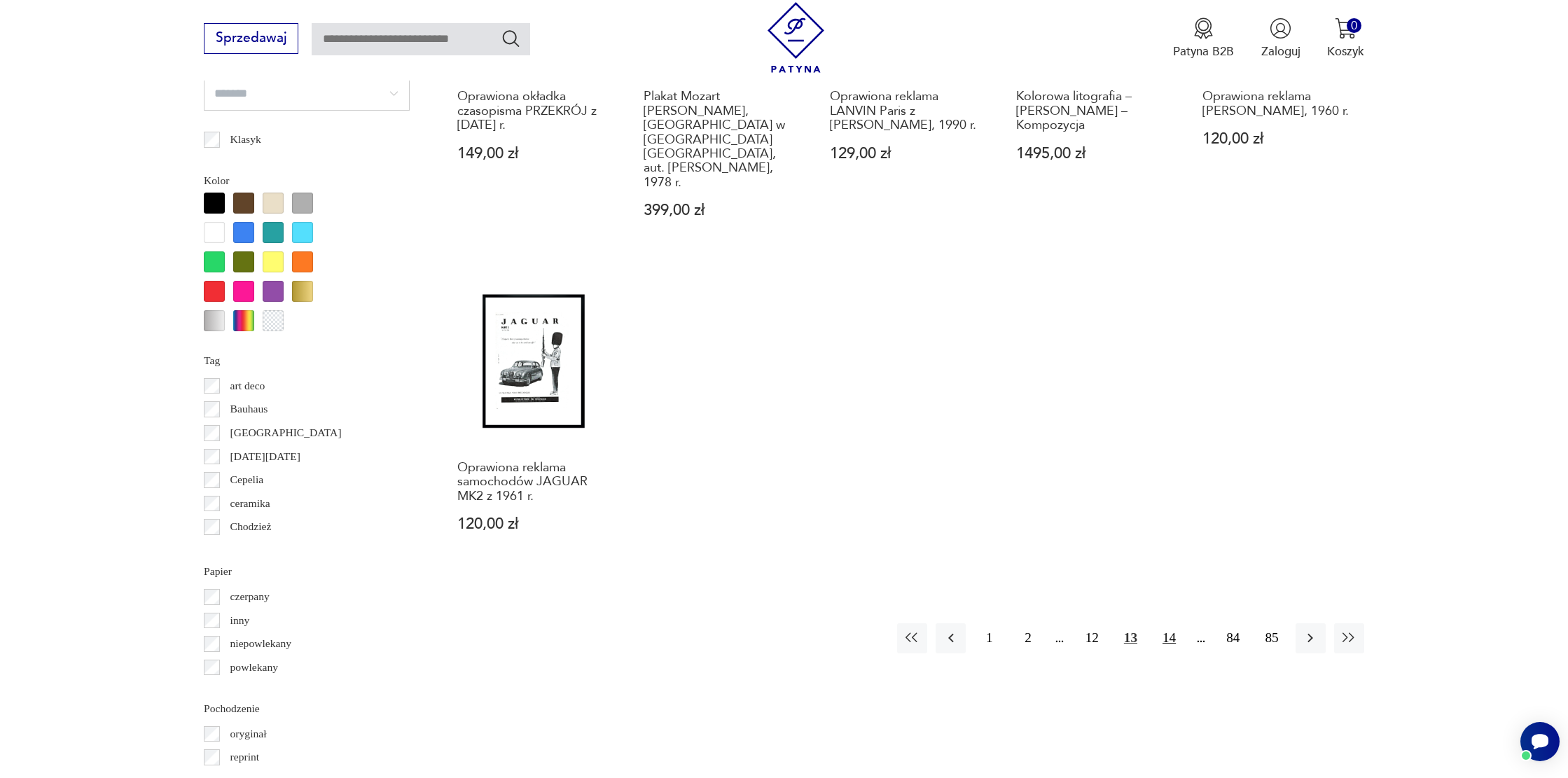
click at [1163, 624] on button "14" at bounding box center [1169, 639] width 30 height 30
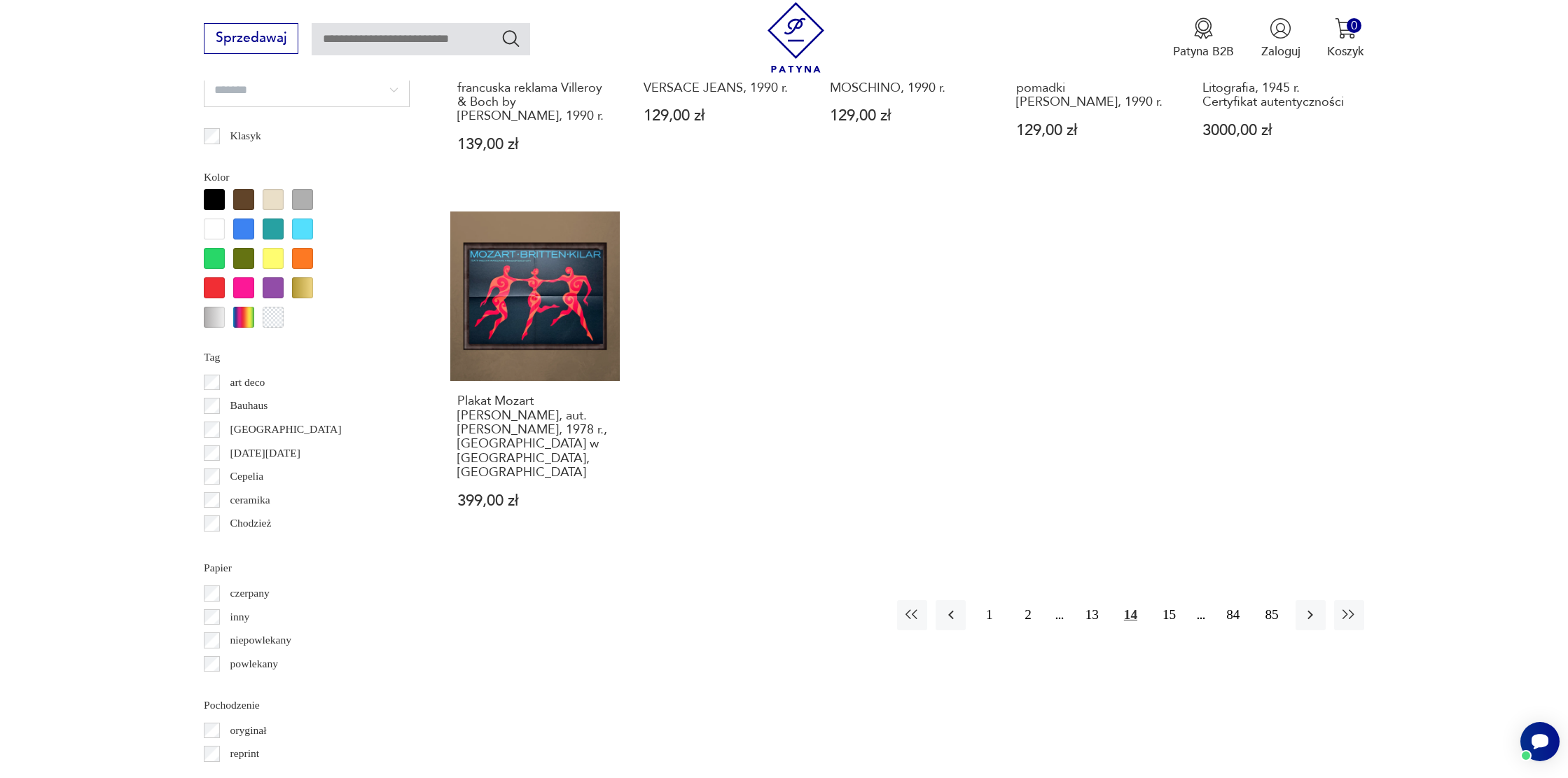
scroll to position [1438, 0]
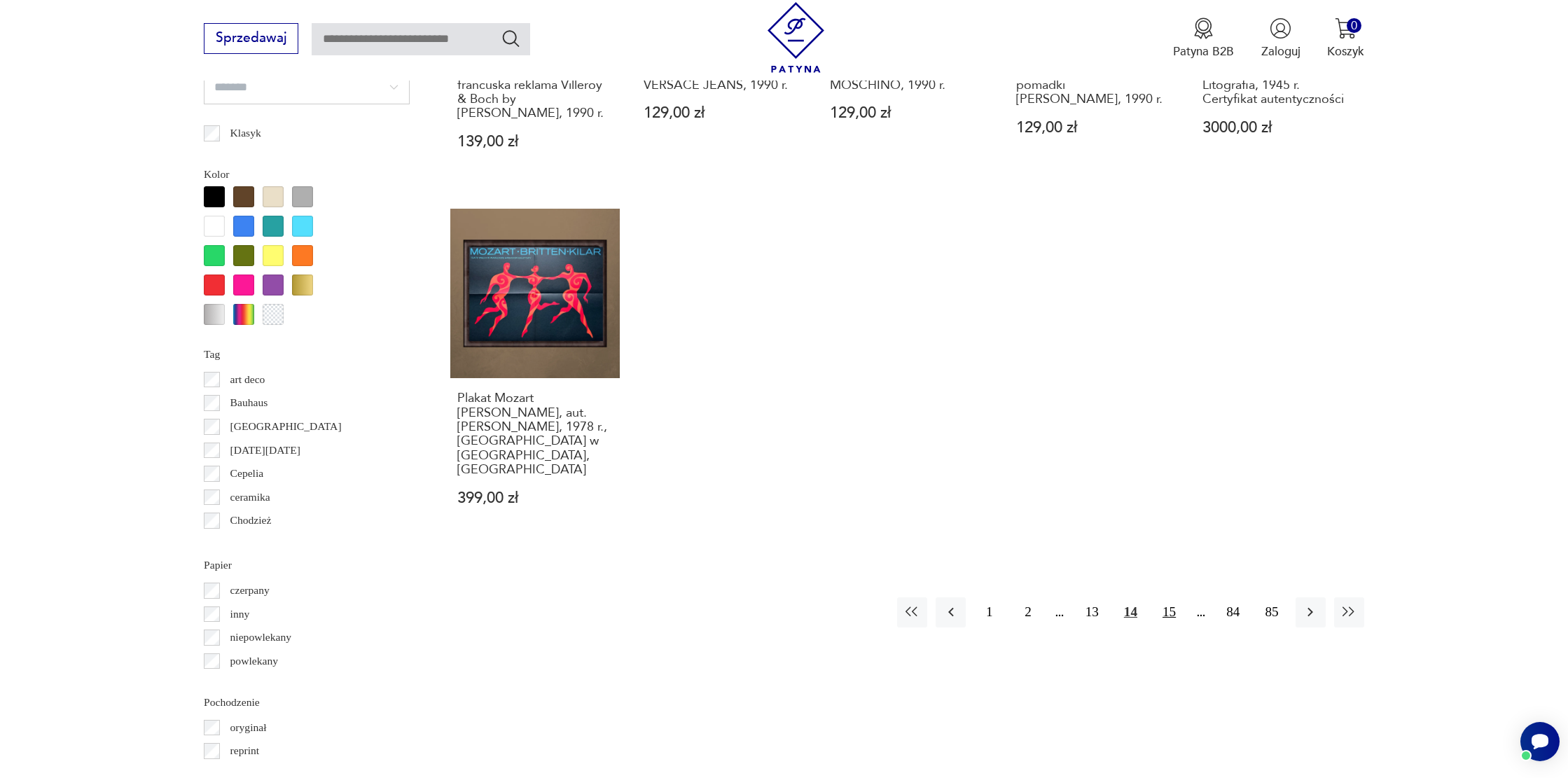
click at [1168, 598] on button "15" at bounding box center [1169, 613] width 30 height 30
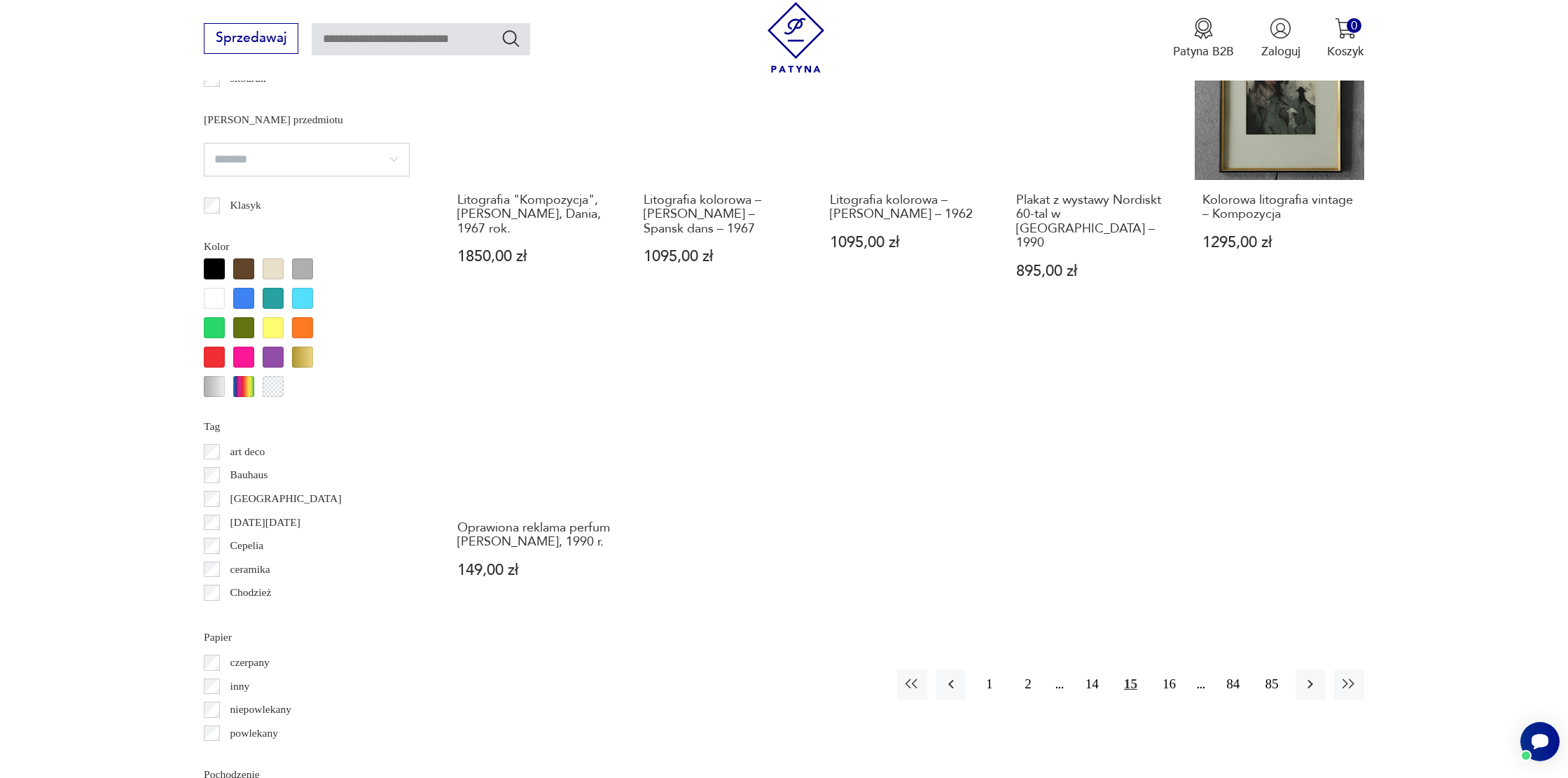
scroll to position [1368, 0]
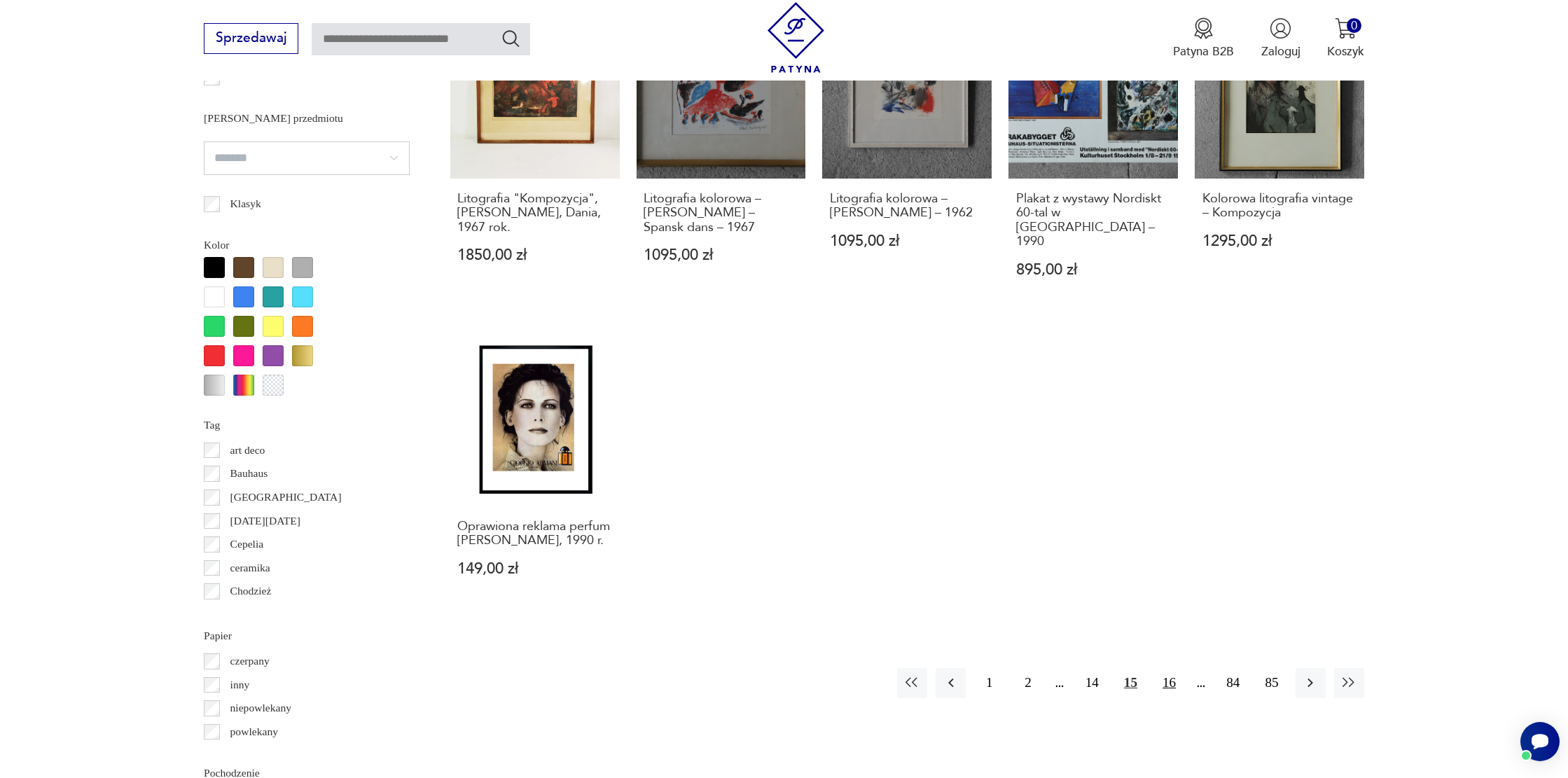
click at [1159, 668] on button "16" at bounding box center [1169, 683] width 30 height 30
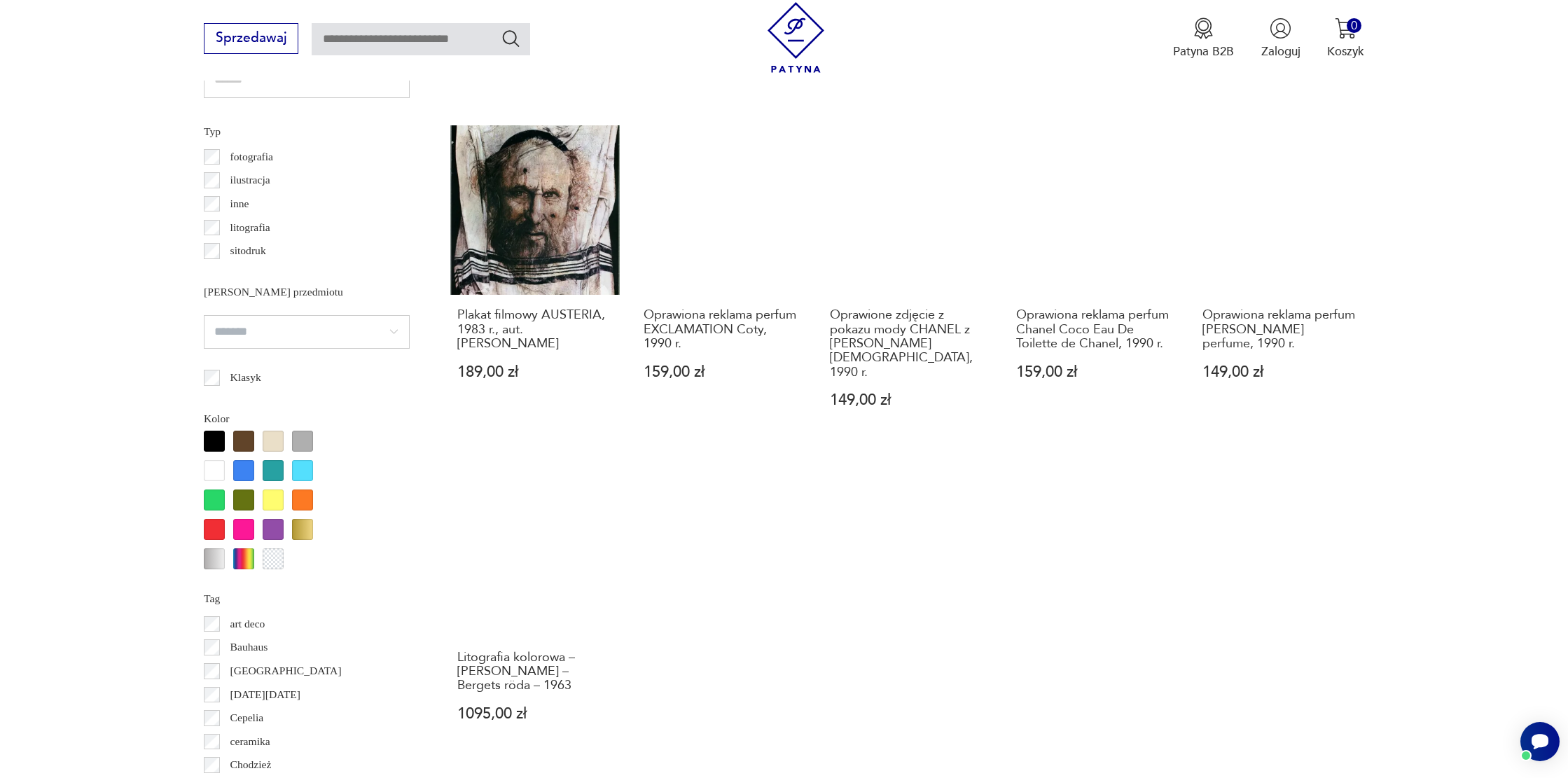
scroll to position [1197, 0]
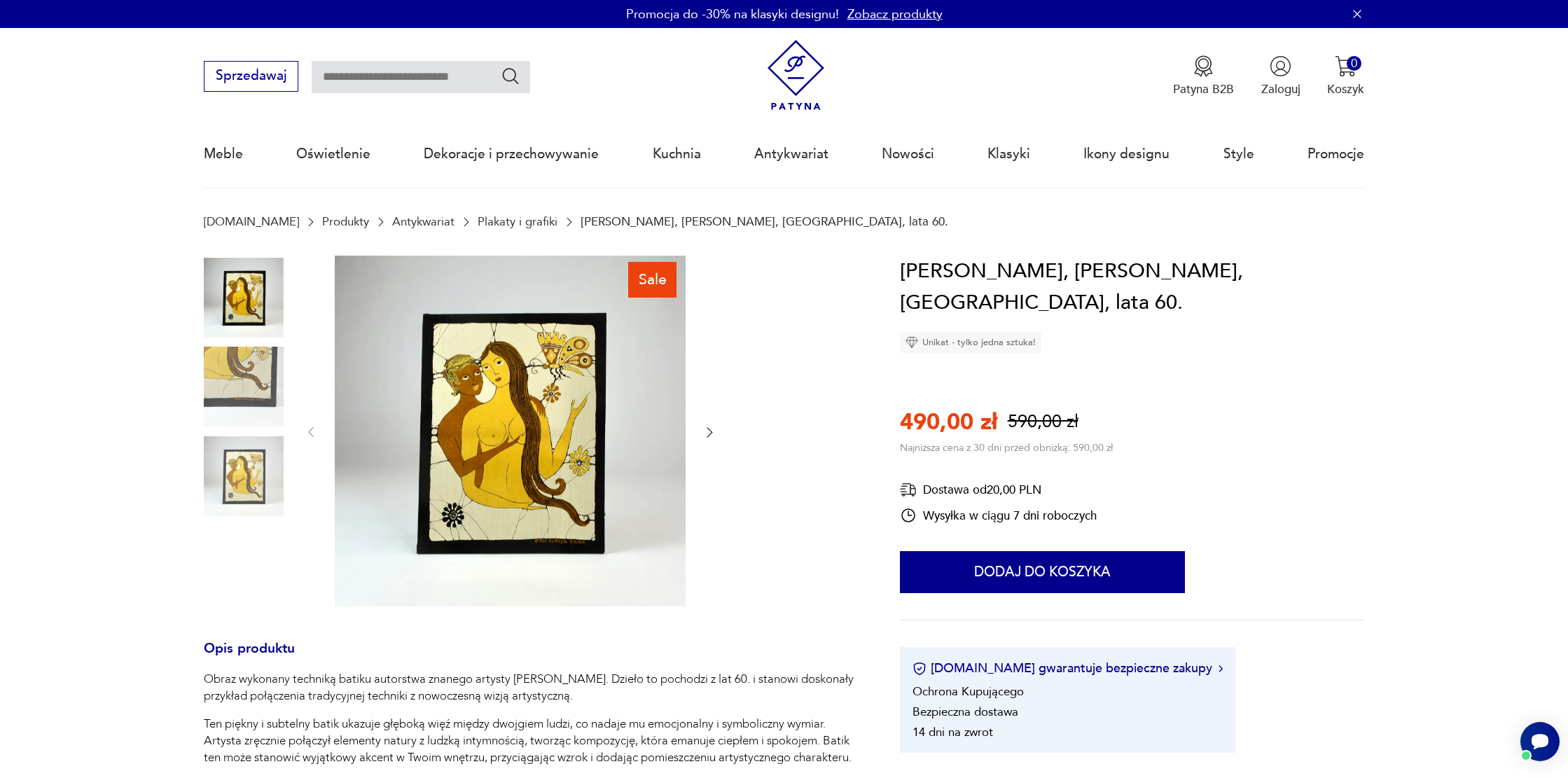
click at [521, 488] on img at bounding box center [510, 431] width 351 height 351
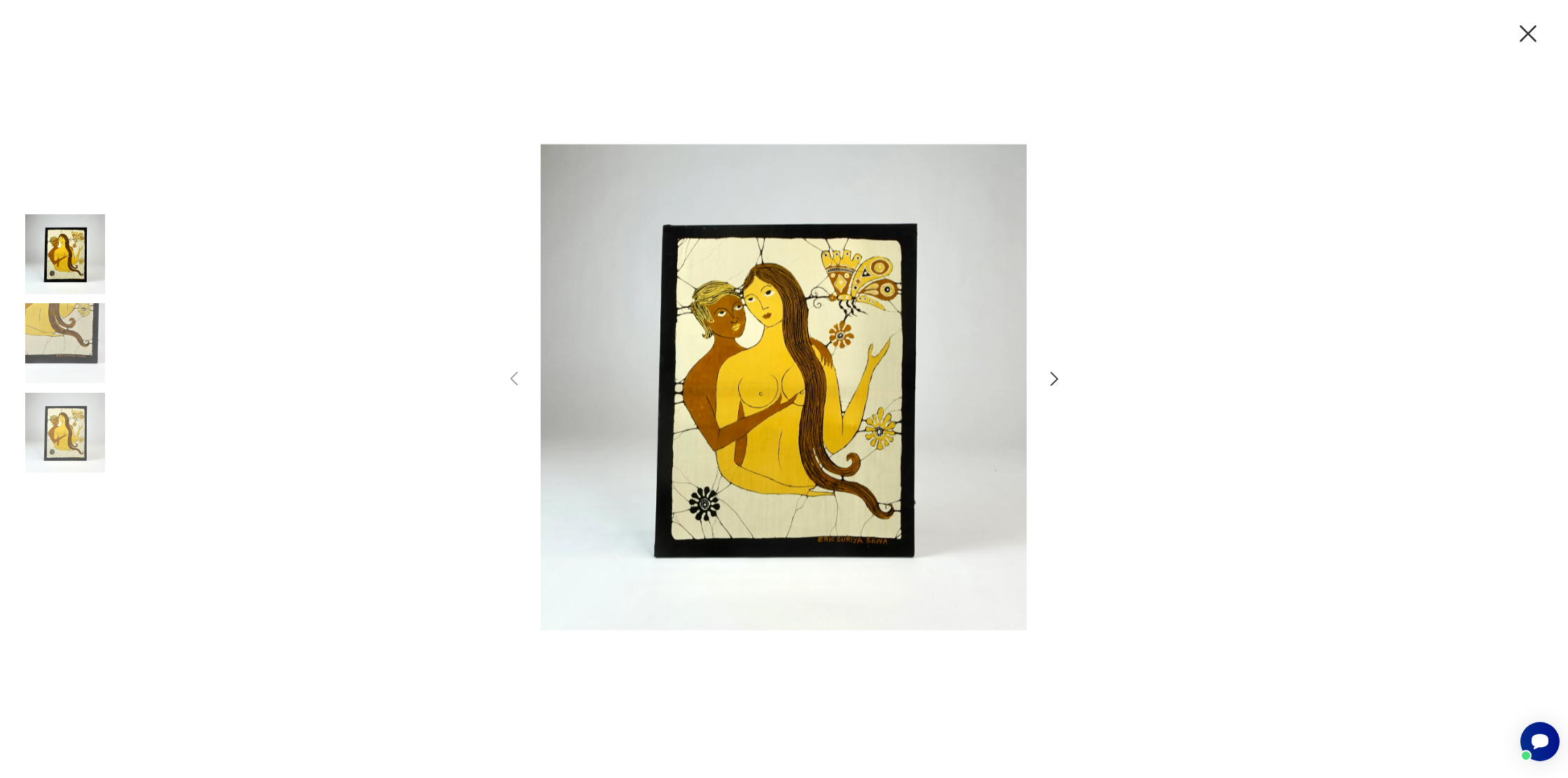
click at [1051, 378] on icon "button" at bounding box center [1054, 379] width 20 height 20
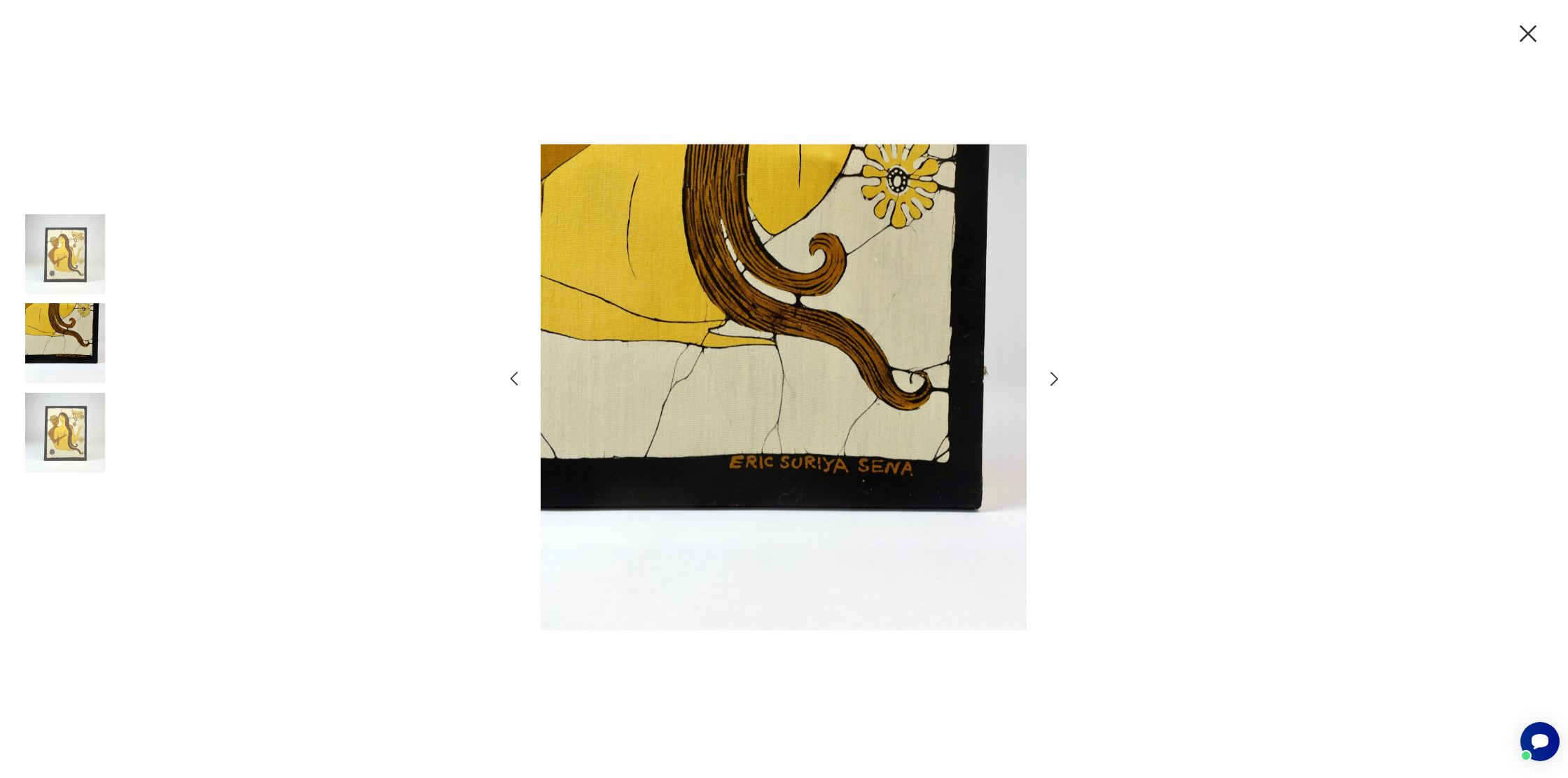
click at [1051, 378] on icon "button" at bounding box center [1054, 379] width 20 height 20
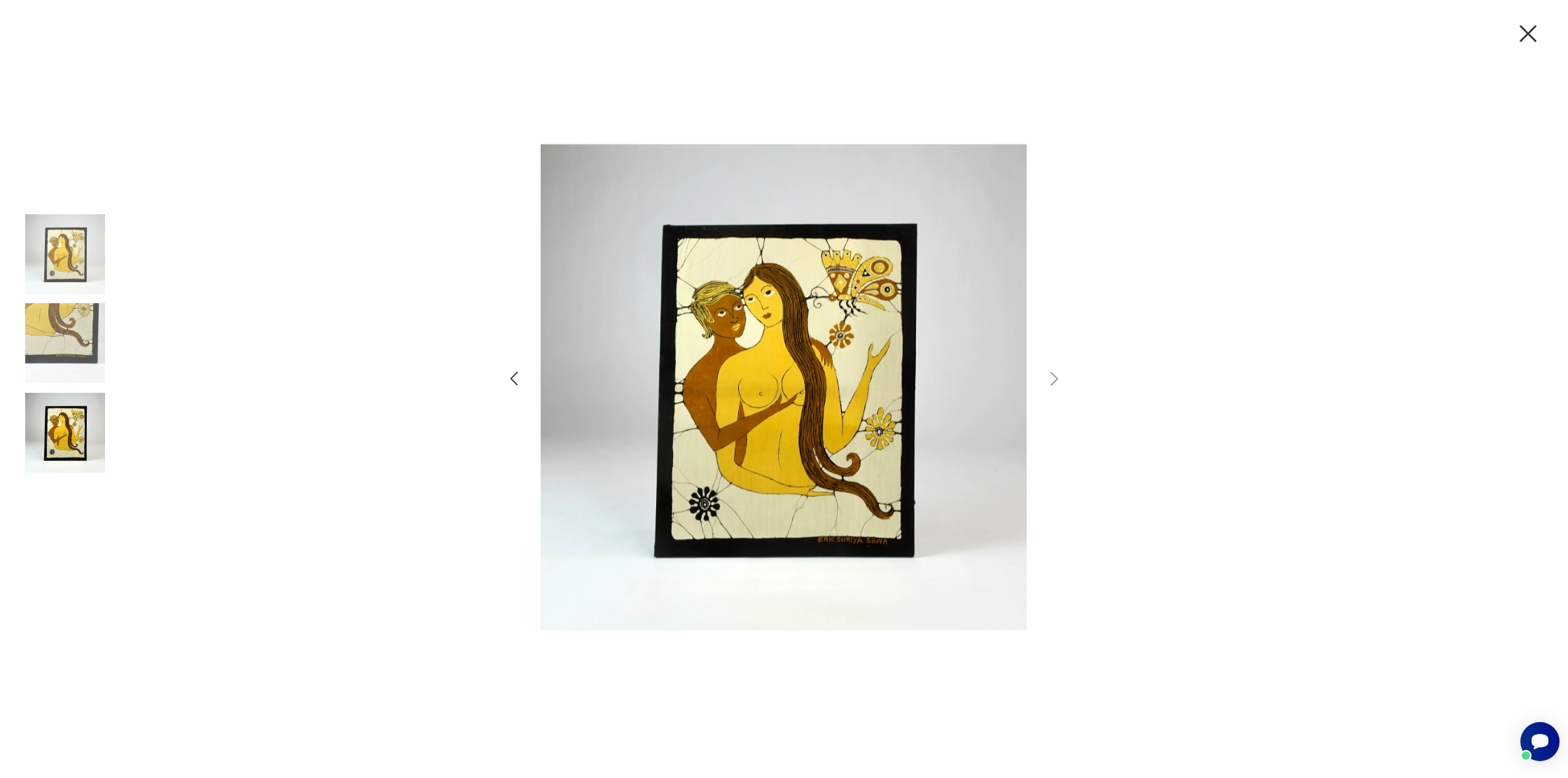
click at [83, 339] on img at bounding box center [65, 343] width 80 height 80
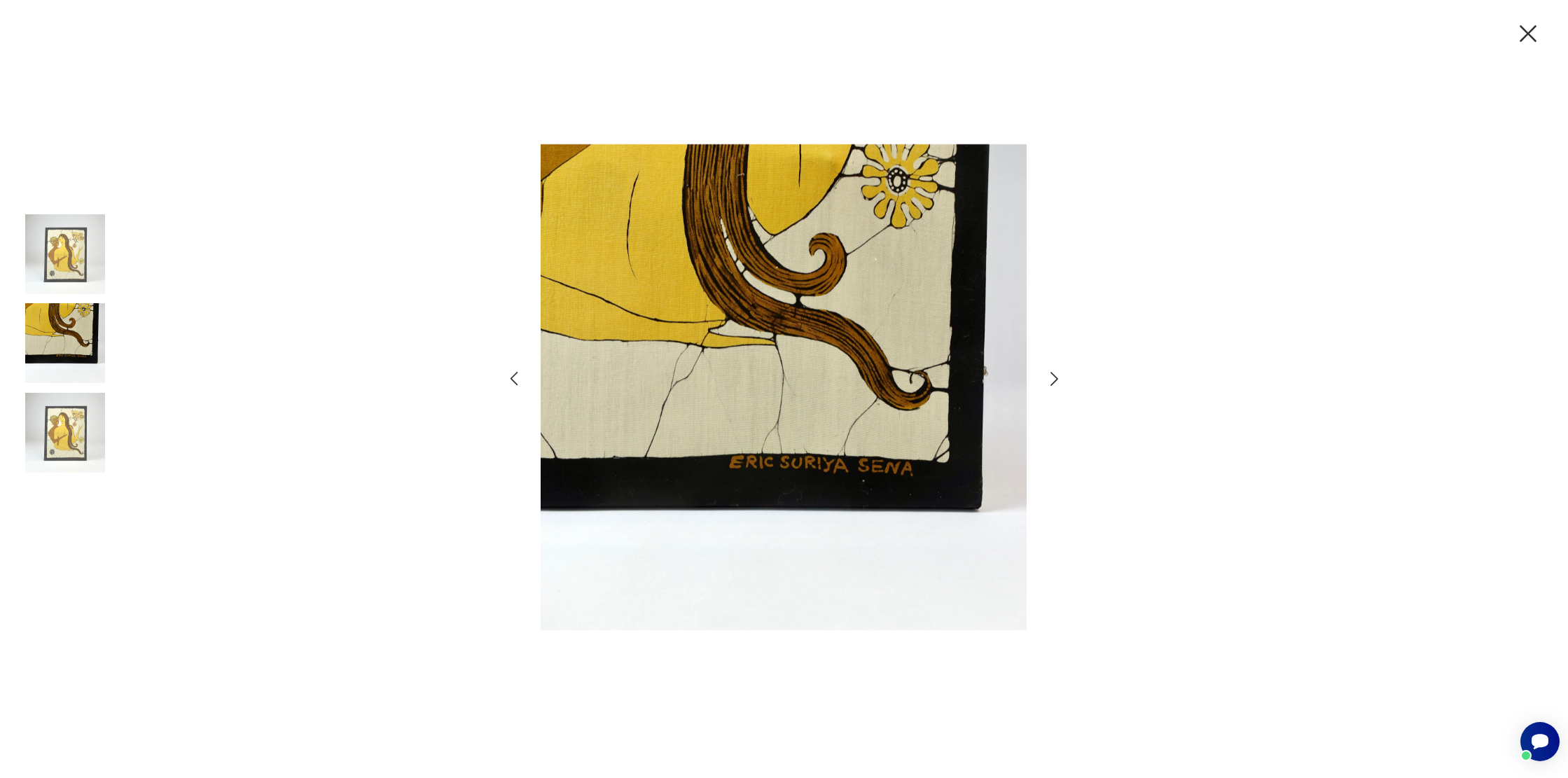
click at [70, 262] on img at bounding box center [65, 254] width 80 height 80
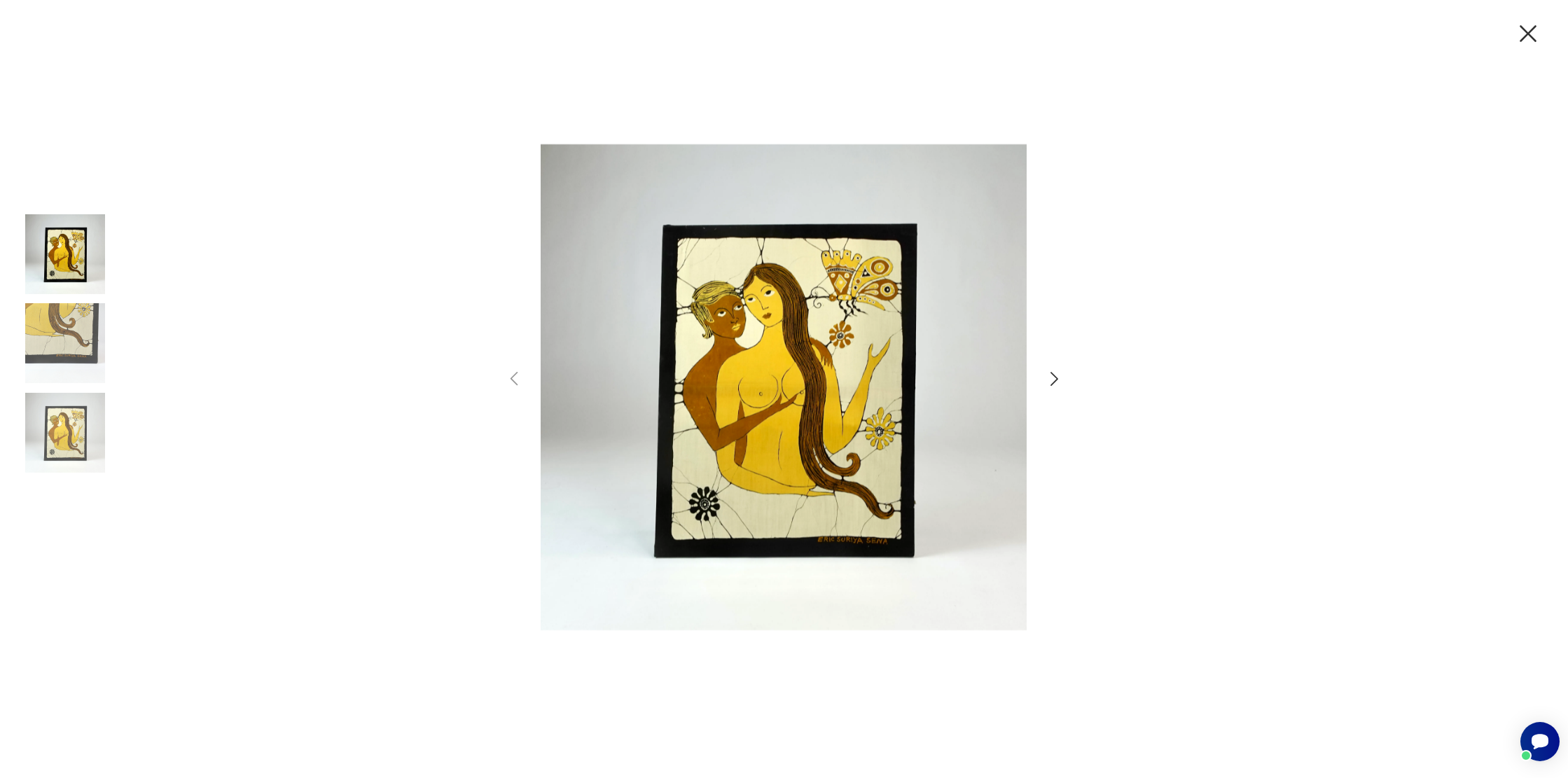
click at [1522, 34] on icon "button" at bounding box center [1528, 33] width 29 height 29
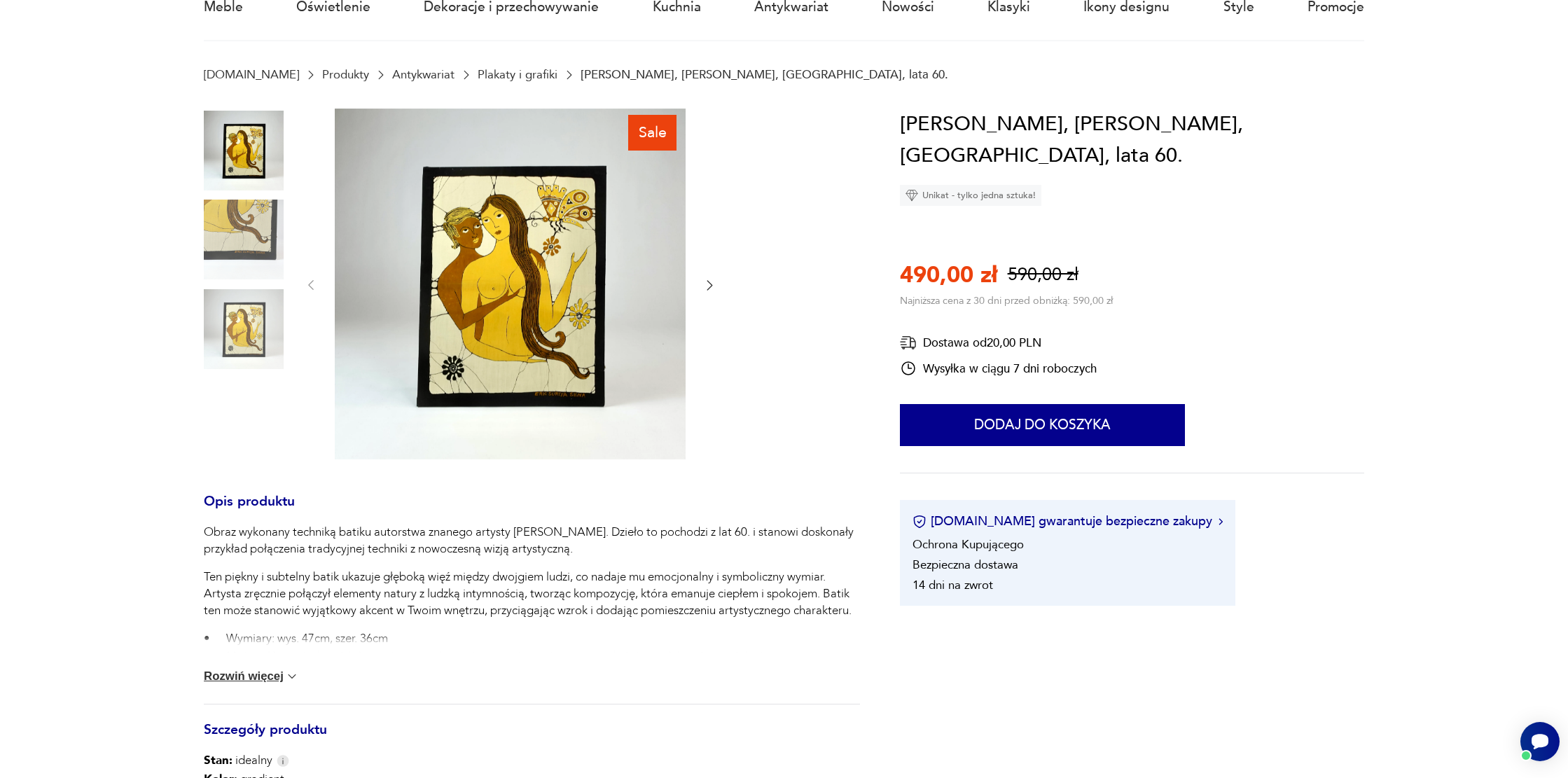
scroll to position [157, 0]
